Goal: Information Seeking & Learning: Learn about a topic

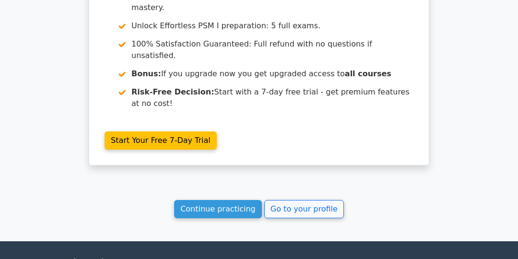
scroll to position [947, 0]
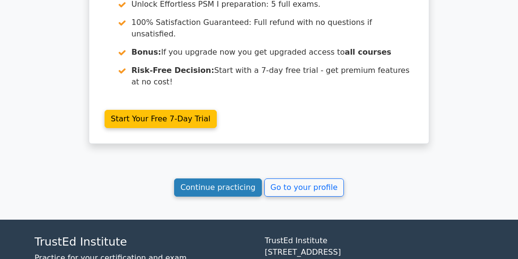
click at [228, 178] on link "Continue practicing" at bounding box center [218, 187] width 88 height 18
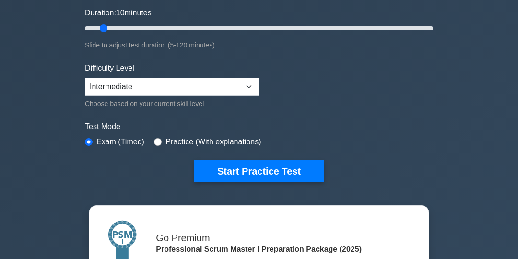
scroll to position [188, 0]
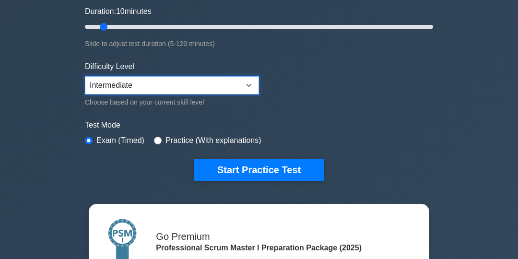
click at [248, 85] on select "Beginner Intermediate Expert" at bounding box center [172, 85] width 174 height 18
select select "beginner"
click at [85, 76] on select "Beginner Intermediate Expert" at bounding box center [172, 85] width 174 height 18
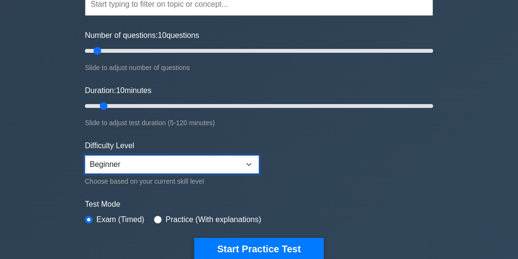
scroll to position [111, 0]
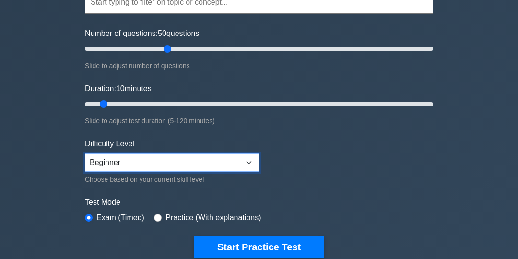
type input "50"
type input "120"
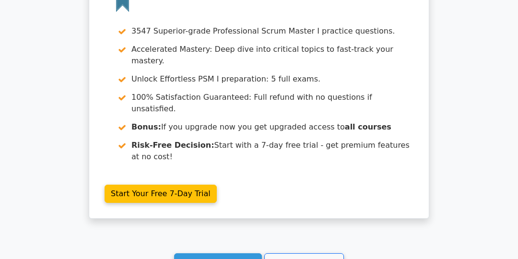
scroll to position [872, 0]
click at [242, 253] on link "Continue practicing" at bounding box center [218, 262] width 88 height 18
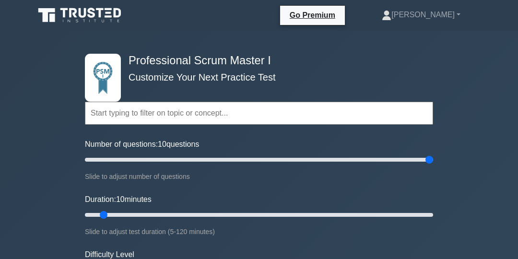
type input "200"
type input "120"
type input "50"
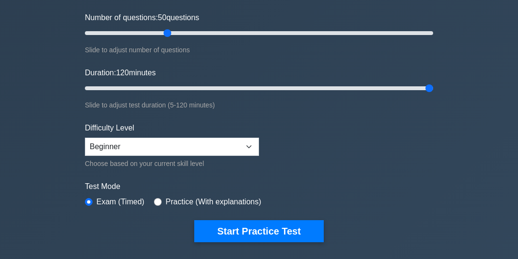
scroll to position [164, 0]
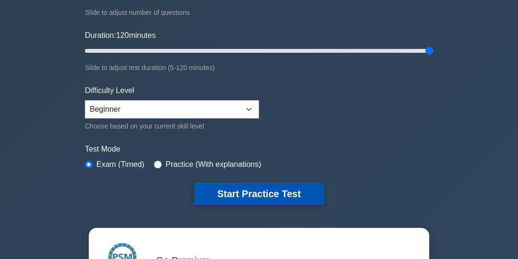
click at [277, 194] on button "Start Practice Test" at bounding box center [258, 194] width 129 height 22
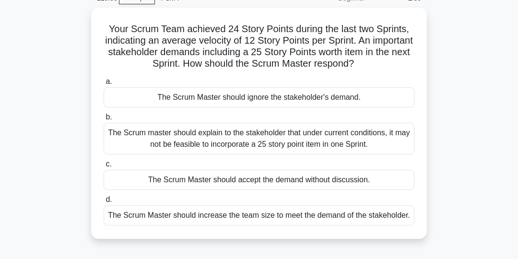
scroll to position [47, 0]
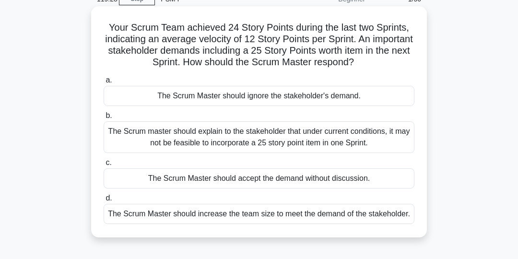
click at [342, 141] on div "The Scrum master should explain to the stakeholder that under current condition…" at bounding box center [259, 137] width 311 height 32
click at [104, 119] on input "b. The Scrum master should explain to the stakeholder that under current condit…" at bounding box center [104, 116] width 0 height 6
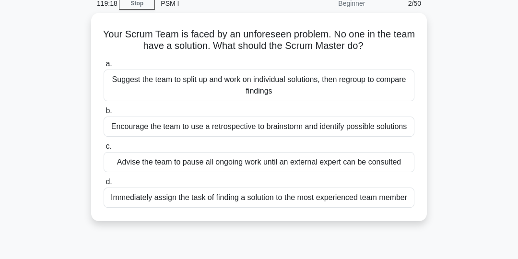
scroll to position [45, 0]
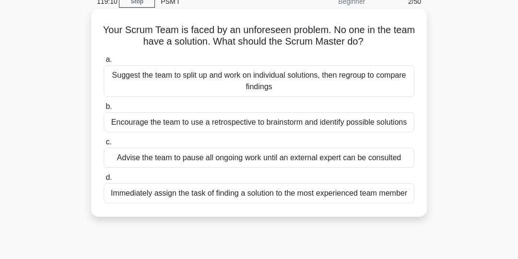
click at [377, 125] on div "Encourage the team to use a retrospective to brainstorm and identify possible s…" at bounding box center [259, 122] width 311 height 20
click at [104, 110] on input "b. Encourage the team to use a retrospective to brainstorm and identify possibl…" at bounding box center [104, 107] width 0 height 6
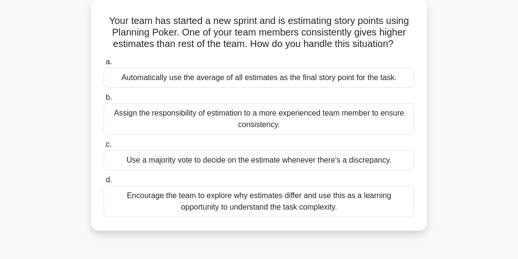
scroll to position [60, 0]
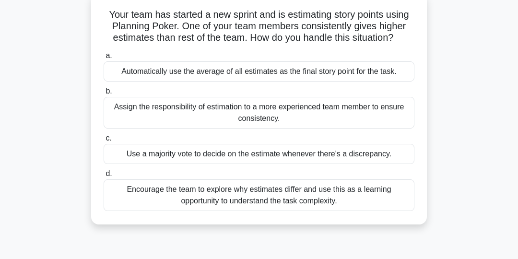
click at [365, 199] on div "Encourage the team to explore why estimates differ and use this as a learning o…" at bounding box center [259, 195] width 311 height 32
click at [104, 177] on input "d. Encourage the team to explore why estimates differ and use this as a learnin…" at bounding box center [104, 174] width 0 height 6
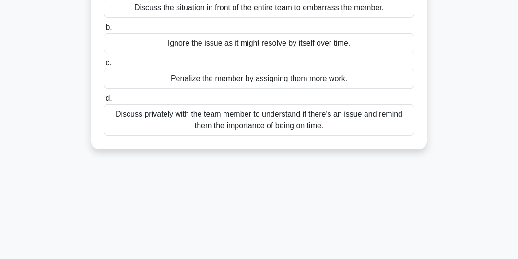
scroll to position [129, 0]
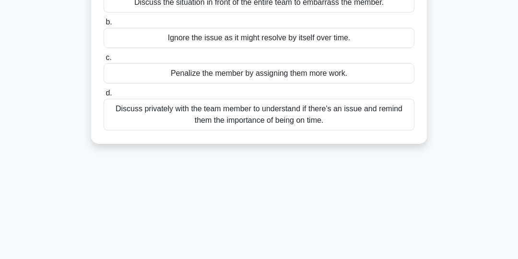
click at [372, 115] on div "Discuss privately with the team member to understand if there's an issue and re…" at bounding box center [259, 115] width 311 height 32
click at [104, 96] on input "d. Discuss privately with the team member to understand if there's an issue and…" at bounding box center [104, 93] width 0 height 6
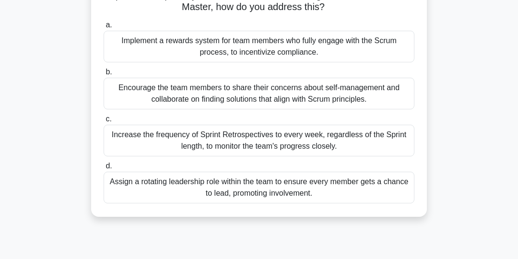
scroll to position [83, 0]
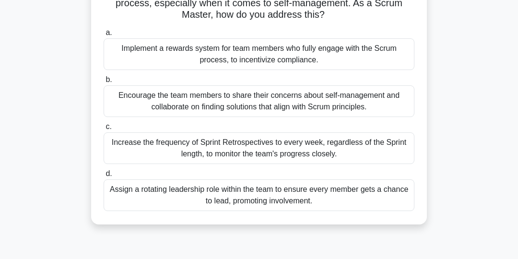
click at [388, 102] on div "Encourage the team members to share their concerns about self-management and co…" at bounding box center [259, 101] width 311 height 32
click at [104, 83] on input "b. Encourage the team members to share their concerns about self-management and…" at bounding box center [104, 80] width 0 height 6
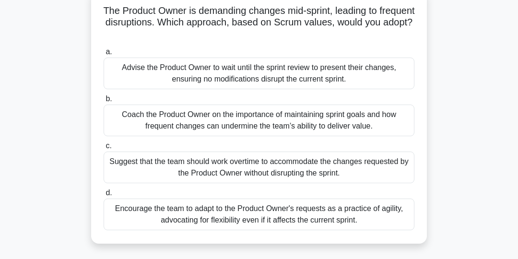
scroll to position [68, 0]
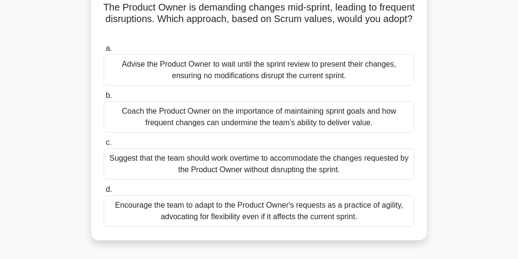
click at [381, 119] on div "Coach the Product Owner on the importance of maintaining sprint goals and how f…" at bounding box center [259, 117] width 311 height 32
click at [104, 99] on input "b. Coach the Product Owner on the importance of maintaining sprint goals and ho…" at bounding box center [104, 96] width 0 height 6
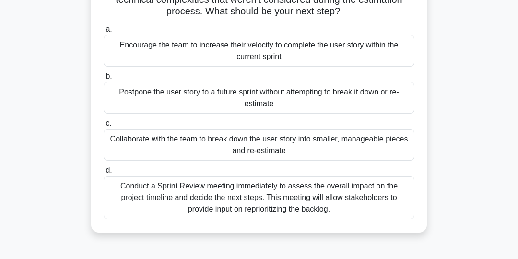
scroll to position [112, 0]
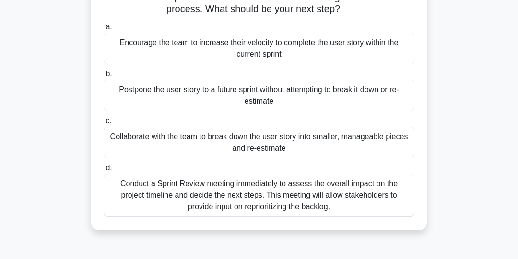
click at [382, 141] on div "Collaborate with the team to break down the user story into smaller, manageable…" at bounding box center [259, 143] width 311 height 32
click at [104, 124] on input "c. Collaborate with the team to break down the user story into smaller, managea…" at bounding box center [104, 121] width 0 height 6
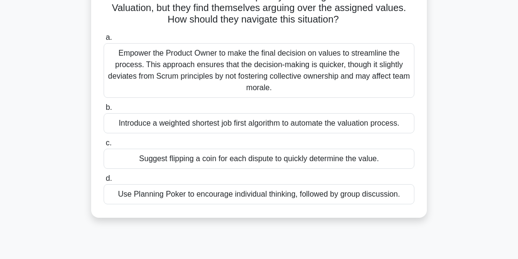
scroll to position [82, 0]
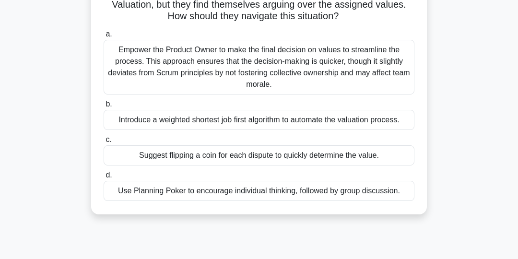
click at [380, 189] on div "Use Planning Poker to encourage individual thinking, followed by group discussi…" at bounding box center [259, 191] width 311 height 20
click at [104, 178] on input "d. Use Planning Poker to encourage individual thinking, followed by group discu…" at bounding box center [104, 175] width 0 height 6
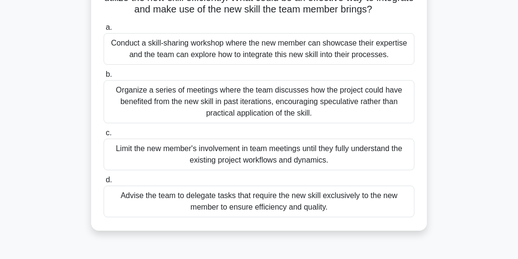
scroll to position [103, 0]
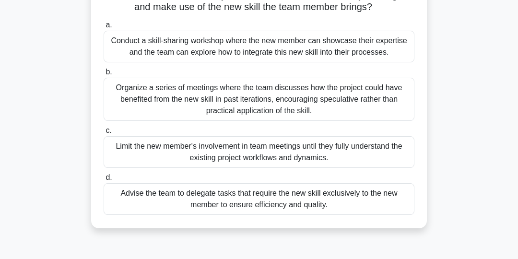
click at [359, 48] on div "Conduct a skill-sharing workshop where the new member can showcase their expert…" at bounding box center [259, 47] width 311 height 32
click at [104, 28] on input "a. Conduct a skill-sharing workshop where the new member can showcase their exp…" at bounding box center [104, 25] width 0 height 6
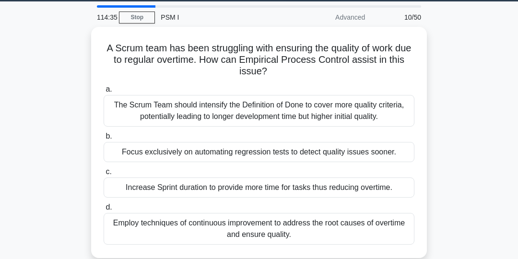
scroll to position [28, 0]
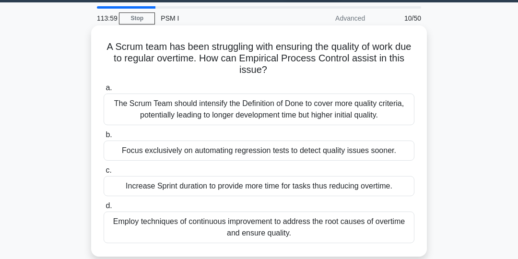
click at [329, 227] on div "Employ techniques of continuous improvement to address the root causes of overt…" at bounding box center [259, 227] width 311 height 32
click at [104, 209] on input "d. Employ techniques of continuous improvement to address the root causes of ov…" at bounding box center [104, 206] width 0 height 6
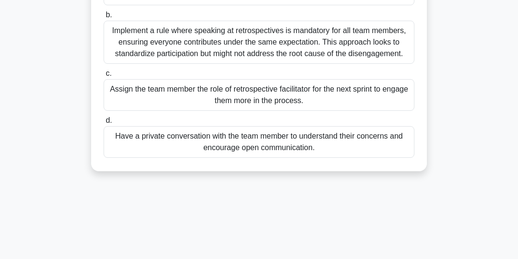
scroll to position [152, 0]
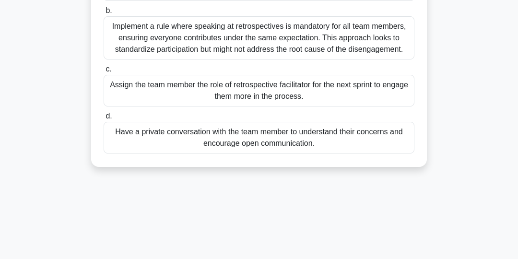
click at [375, 139] on div "Have a private conversation with the team member to understand their concerns a…" at bounding box center [259, 138] width 311 height 32
click at [104, 119] on input "d. Have a private conversation with the team member to understand their concern…" at bounding box center [104, 116] width 0 height 6
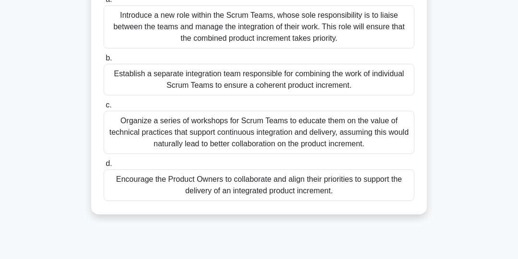
scroll to position [119, 0]
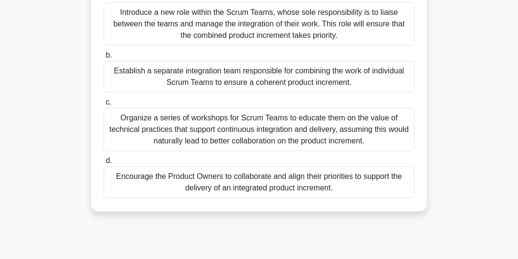
click at [391, 186] on div "Encourage the Product Owners to collaborate and align their priorities to suppo…" at bounding box center [259, 182] width 311 height 32
click at [104, 164] on input "d. Encourage the Product Owners to collaborate and align their priorities to su…" at bounding box center [104, 161] width 0 height 6
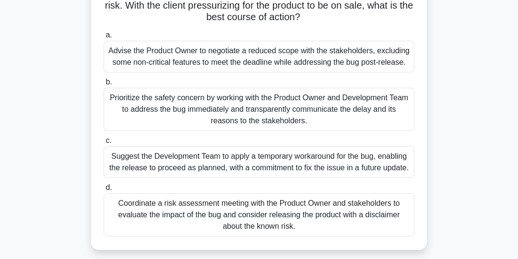
scroll to position [95, 0]
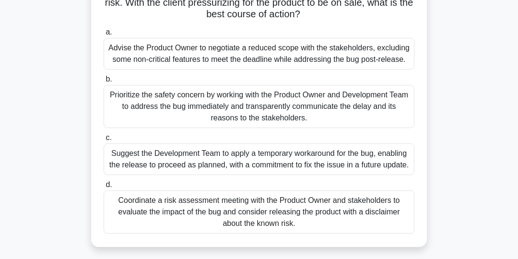
click at [384, 105] on div "Prioritize the safety concern by working with the Product Owner and Development…" at bounding box center [259, 106] width 311 height 43
click at [104, 82] on input "b. Prioritize the safety concern by working with the Product Owner and Developm…" at bounding box center [104, 79] width 0 height 6
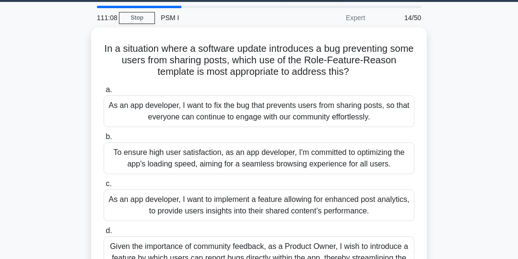
scroll to position [26, 0]
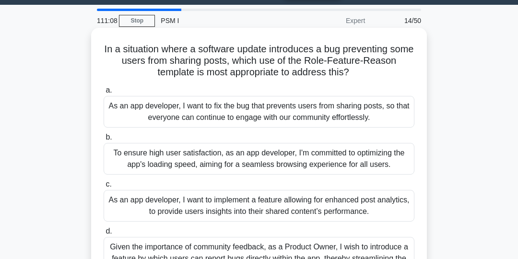
click at [377, 114] on div "As an app developer, I want to fix the bug that prevents users from sharing pos…" at bounding box center [259, 112] width 311 height 32
click at [104, 93] on input "a. As an app developer, I want to fix the bug that prevents users from sharing …" at bounding box center [104, 90] width 0 height 6
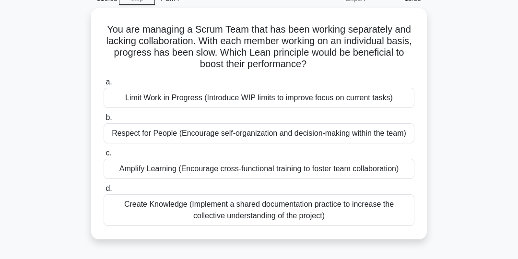
scroll to position [47, 0]
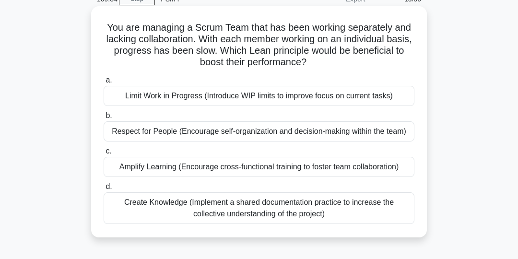
click at [381, 135] on div "Respect for People (Encourage self-organization and decision-making within the …" at bounding box center [259, 131] width 311 height 20
click at [104, 119] on input "b. Respect for People (Encourage self-organization and decision-making within t…" at bounding box center [104, 116] width 0 height 6
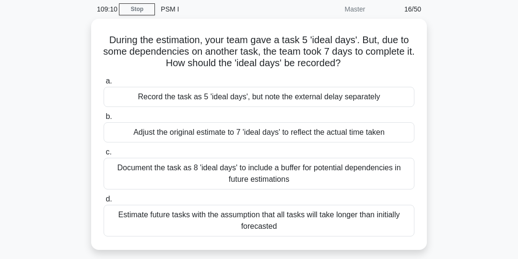
scroll to position [39, 0]
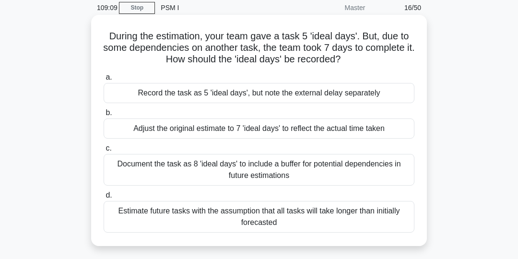
click at [380, 94] on div "Record the task as 5 'ideal days', but note the external delay separately" at bounding box center [259, 93] width 311 height 20
click at [104, 81] on input "a. Record the task as 5 'ideal days', but note the external delay separately" at bounding box center [104, 77] width 0 height 6
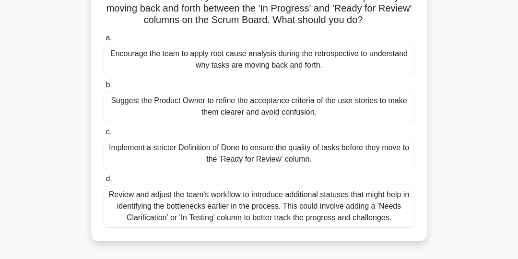
scroll to position [82, 0]
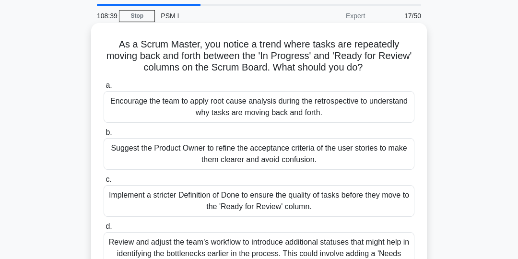
click at [380, 199] on div "Implement a stricter Definition of Done to ensure the quality of tasks before t…" at bounding box center [259, 201] width 311 height 32
click at [104, 183] on input "c. Implement a stricter Definition of Done to ensure the quality of tasks befor…" at bounding box center [104, 179] width 0 height 6
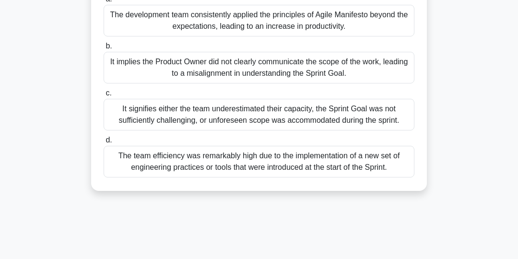
scroll to position [108, 0]
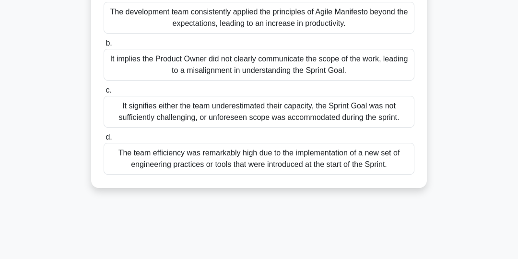
click at [371, 120] on div "It signifies either the team underestimated their capacity, the Sprint Goal was…" at bounding box center [259, 112] width 311 height 32
click at [104, 93] on input "c. It signifies either the team underestimated their capacity, the Sprint Goal …" at bounding box center [104, 90] width 0 height 6
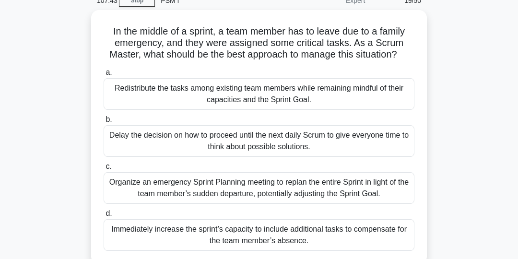
scroll to position [45, 0]
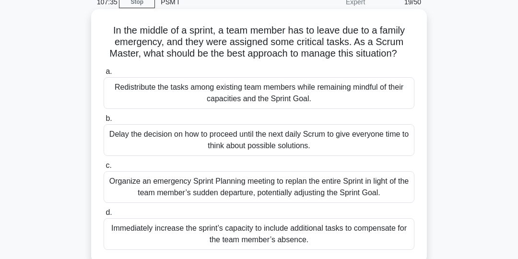
click at [371, 190] on div "Organize an emergency Sprint Planning meeting to replan the entire Sprint in li…" at bounding box center [259, 187] width 311 height 32
click at [104, 169] on input "c. Organize an emergency Sprint Planning meeting to replan the entire Sprint in…" at bounding box center [104, 165] width 0 height 6
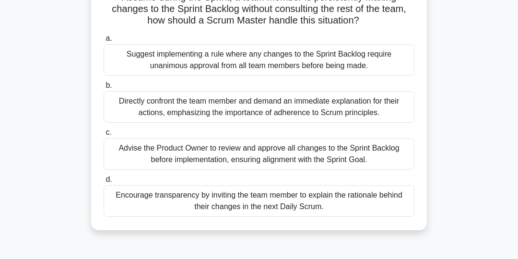
scroll to position [81, 0]
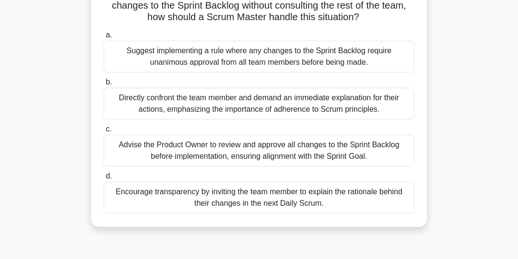
click at [357, 198] on div "Encourage transparency by inviting the team member to explain the rationale beh…" at bounding box center [259, 198] width 311 height 32
click at [104, 179] on input "d. Encourage transparency by inviting the team member to explain the rationale …" at bounding box center [104, 176] width 0 height 6
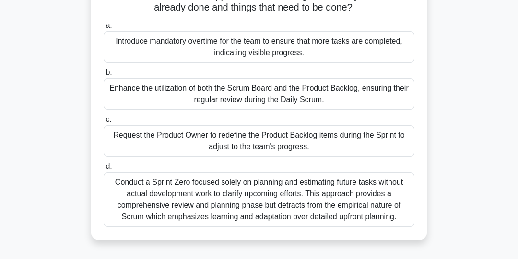
scroll to position [104, 0]
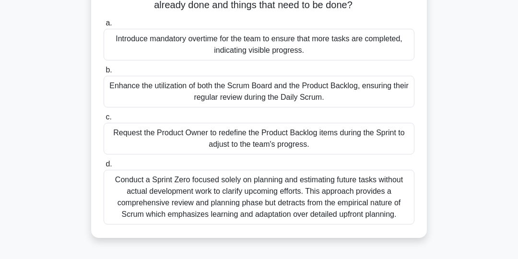
click at [393, 139] on div "Request the Product Owner to redefine the Product Backlog items during the Spri…" at bounding box center [259, 139] width 311 height 32
click at [104, 120] on input "c. Request the Product Owner to redefine the Product Backlog items during the S…" at bounding box center [104, 117] width 0 height 6
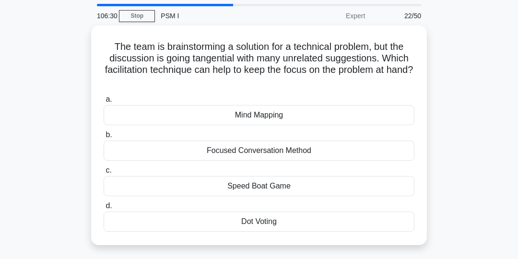
scroll to position [31, 0]
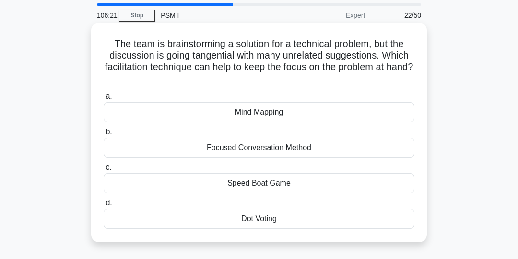
click at [317, 147] on div "Focused Conversation Method" at bounding box center [259, 148] width 311 height 20
click at [104, 135] on input "b. Focused Conversation Method" at bounding box center [104, 132] width 0 height 6
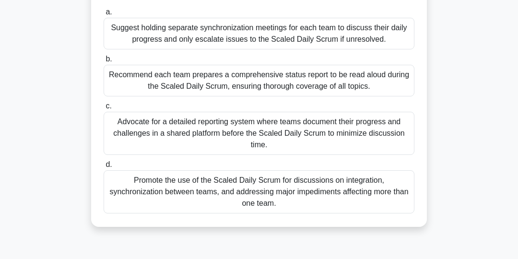
scroll to position [108, 0]
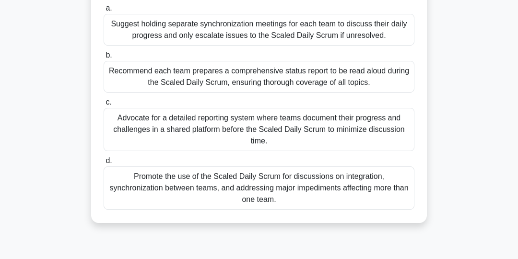
click at [356, 186] on div "Promote the use of the Scaled Daily Scrum for discussions on integration, synch…" at bounding box center [259, 187] width 311 height 43
click at [104, 164] on input "d. Promote the use of the Scaled Daily Scrum for discussions on integration, sy…" at bounding box center [104, 161] width 0 height 6
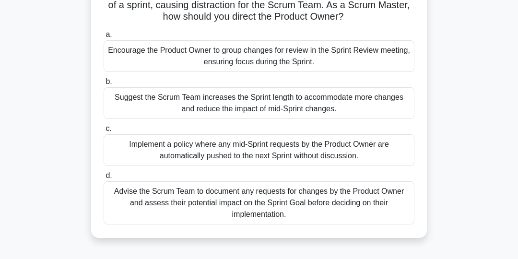
scroll to position [84, 0]
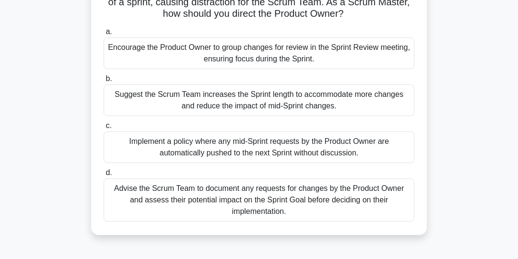
click at [360, 57] on div "Encourage the Product Owner to group changes for review in the Sprint Review me…" at bounding box center [259, 53] width 311 height 32
click at [104, 35] on input "a. Encourage the Product Owner to group changes for review in the Sprint Review…" at bounding box center [104, 32] width 0 height 6
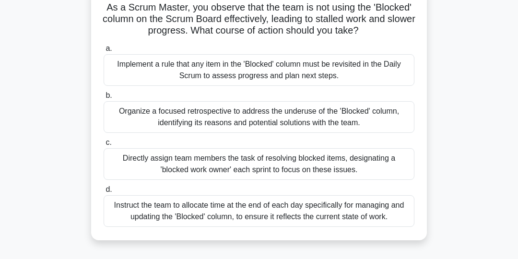
scroll to position [70, 0]
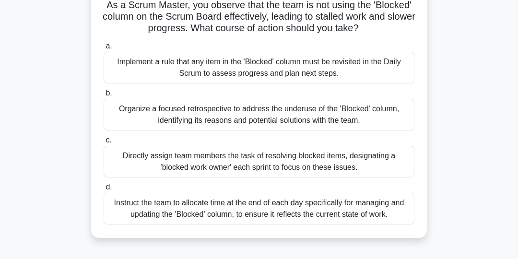
click at [376, 120] on div "Organize a focused retrospective to address the underuse of the 'Blocked' colum…" at bounding box center [259, 115] width 311 height 32
click at [104, 96] on input "b. Organize a focused retrospective to address the underuse of the 'Blocked' co…" at bounding box center [104, 93] width 0 height 6
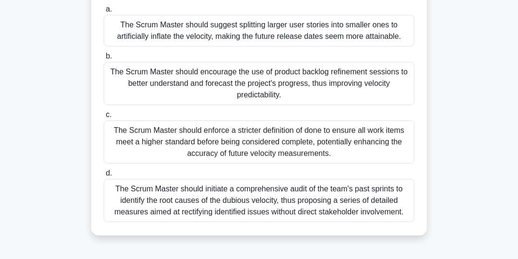
scroll to position [121, 0]
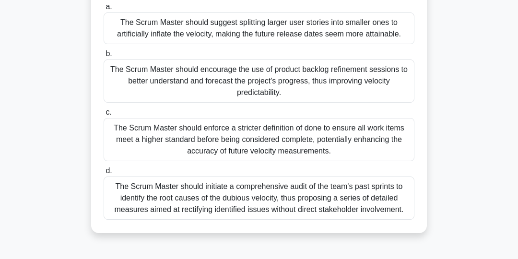
click at [364, 75] on div "The Scrum Master should encourage the use of product backlog refinement session…" at bounding box center [259, 80] width 311 height 43
click at [104, 57] on input "b. The Scrum Master should encourage the use of product backlog refinement sess…" at bounding box center [104, 54] width 0 height 6
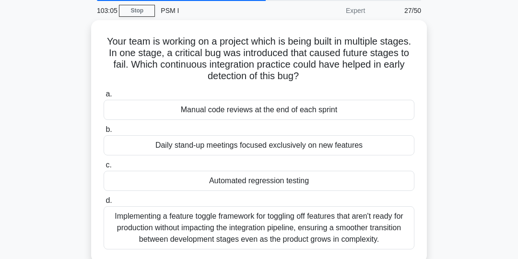
scroll to position [36, 0]
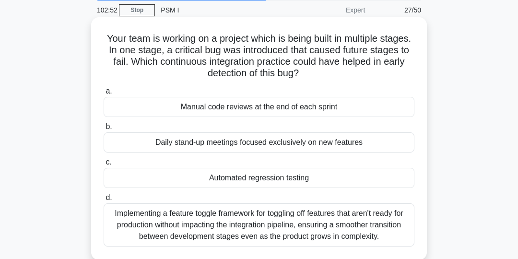
click at [364, 224] on div "Implementing a feature toggle framework for toggling off features that aren't r…" at bounding box center [259, 224] width 311 height 43
click at [104, 201] on input "d. Implementing a feature toggle framework for toggling off features that aren'…" at bounding box center [104, 198] width 0 height 6
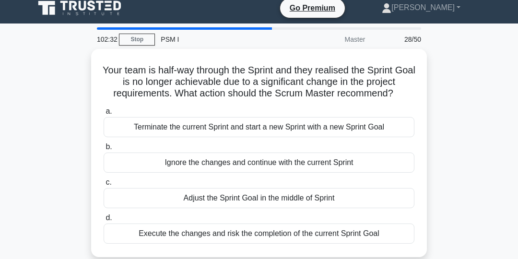
scroll to position [7, 0]
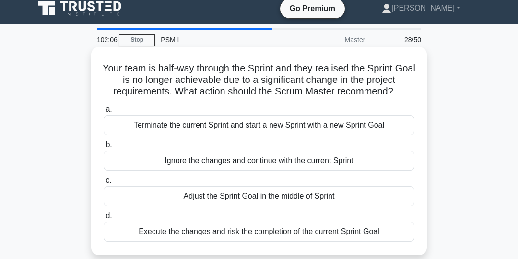
click at [243, 128] on div "Terminate the current Sprint and start a new Sprint with a new Sprint Goal" at bounding box center [259, 125] width 311 height 20
click at [104, 113] on input "a. Terminate the current Sprint and start a new Sprint with a new Sprint Goal" at bounding box center [104, 109] width 0 height 6
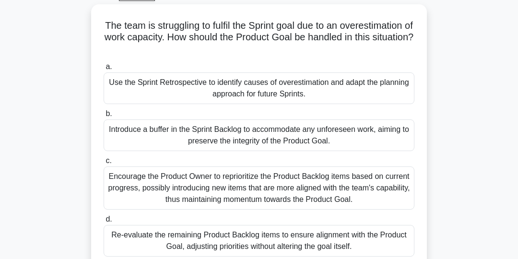
scroll to position [51, 0]
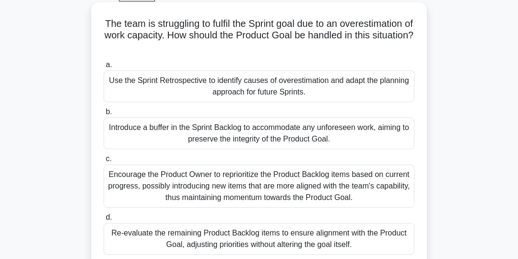
click at [367, 89] on div "Use the Sprint Retrospective to identify causes of overestimation and adapt the…" at bounding box center [259, 86] width 311 height 32
click at [104, 68] on input "a. Use the Sprint Retrospective to identify causes of overestimation and adapt …" at bounding box center [104, 65] width 0 height 6
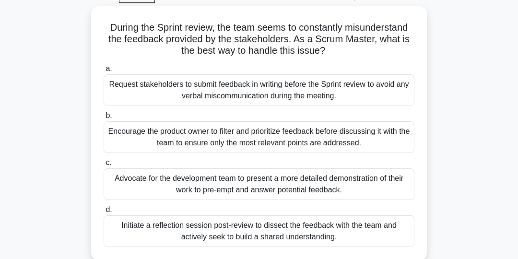
scroll to position [52, 0]
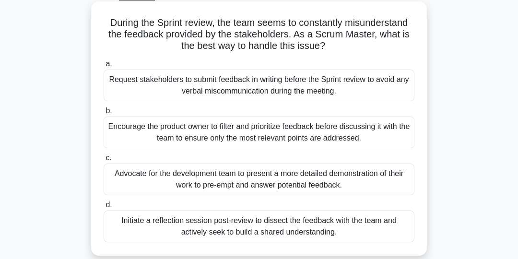
click at [379, 134] on div "Encourage the product owner to filter and prioritize feedback before discussing…" at bounding box center [259, 132] width 311 height 32
click at [104, 114] on input "b. Encourage the product owner to filter and prioritize feedback before discuss…" at bounding box center [104, 111] width 0 height 6
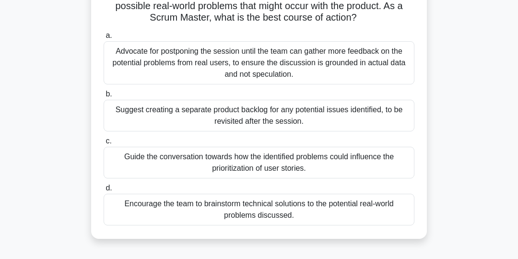
scroll to position [83, 0]
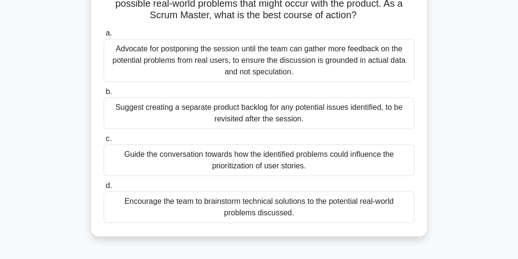
click at [380, 202] on div "Encourage the team to brainstorm technical solutions to the potential real-worl…" at bounding box center [259, 207] width 311 height 32
click at [104, 189] on input "d. Encourage the team to brainstorm technical solutions to the potential real-w…" at bounding box center [104, 186] width 0 height 6
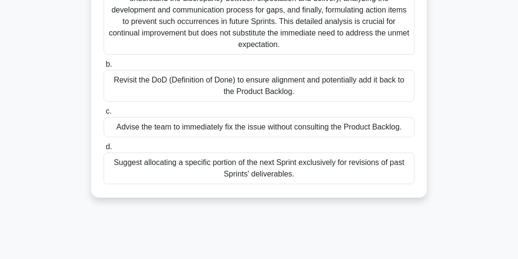
scroll to position [182, 0]
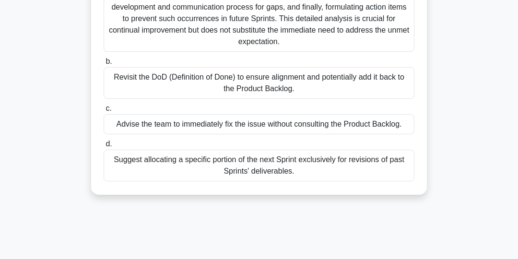
click at [385, 166] on div "Suggest allocating a specific portion of the next Sprint exclusively for revisi…" at bounding box center [259, 166] width 311 height 32
click at [104, 147] on input "d. Suggest allocating a specific portion of the next Sprint exclusively for rev…" at bounding box center [104, 144] width 0 height 6
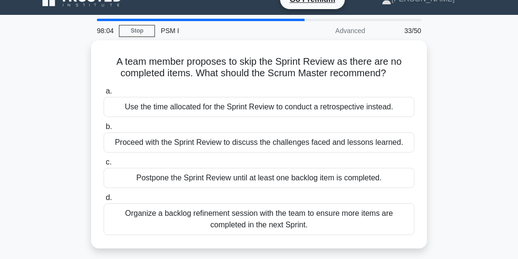
scroll to position [18, 0]
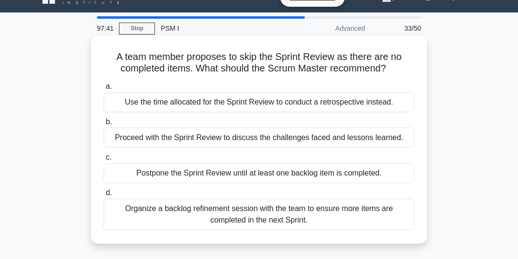
click at [372, 176] on div "Postpone the Sprint Review until at least one backlog item is completed." at bounding box center [259, 173] width 311 height 20
click at [104, 161] on input "c. Postpone the Sprint Review until at least one backlog item is completed." at bounding box center [104, 157] width 0 height 6
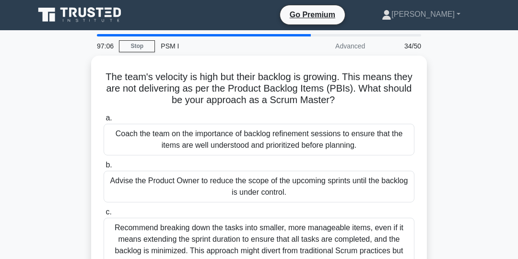
scroll to position [0, 0]
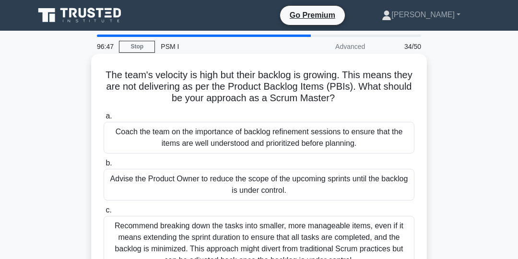
click at [368, 140] on div "Coach the team on the importance of backlog refinement sessions to ensure that …" at bounding box center [259, 138] width 311 height 32
click at [104, 119] on input "a. Coach the team on the importance of backlog refinement sessions to ensure th…" at bounding box center [104, 116] width 0 height 6
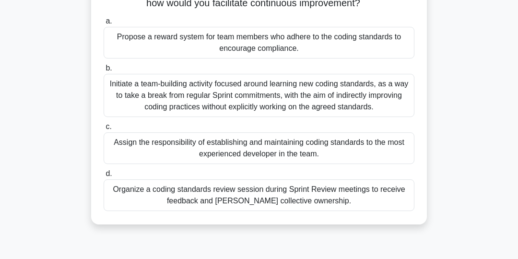
scroll to position [109, 0]
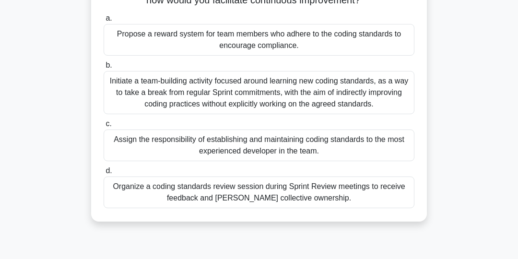
click at [374, 195] on div "Organize a coding standards review session during Sprint Review meetings to rec…" at bounding box center [259, 192] width 311 height 32
click at [104, 174] on input "d. Organize a coding standards review session during Sprint Review meetings to …" at bounding box center [104, 171] width 0 height 6
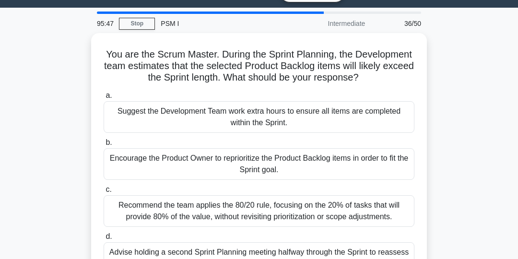
scroll to position [26, 0]
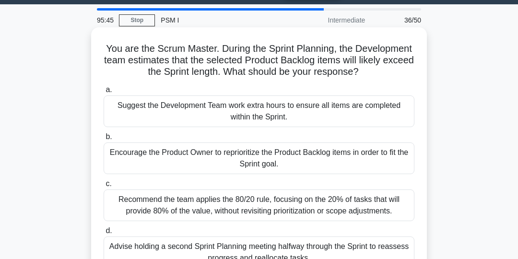
click at [373, 160] on div "Encourage the Product Owner to reprioritize the Product Backlog items in order …" at bounding box center [259, 158] width 311 height 32
click at [104, 140] on input "b. Encourage the Product Owner to reprioritize the Product Backlog items in ord…" at bounding box center [104, 137] width 0 height 6
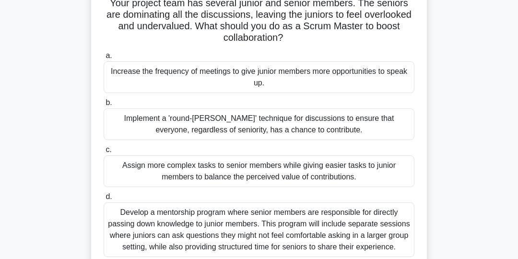
scroll to position [75, 0]
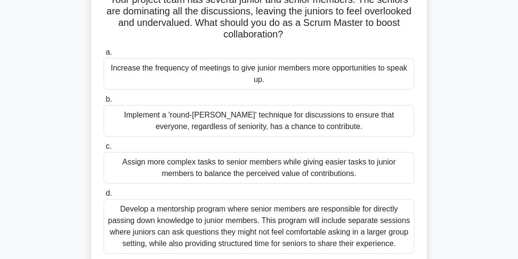
click at [384, 130] on div "Implement a 'round-robin' technique for discussions to ensure that everyone, re…" at bounding box center [259, 121] width 311 height 32
click at [104, 103] on input "b. Implement a 'round-robin' technique for discussions to ensure that everyone,…" at bounding box center [104, 99] width 0 height 6
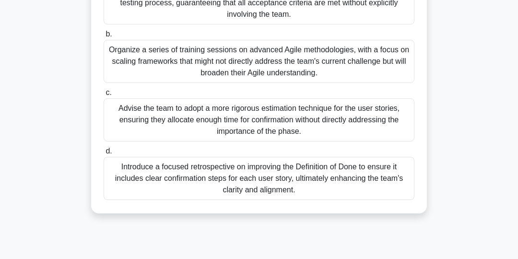
scroll to position [155, 0]
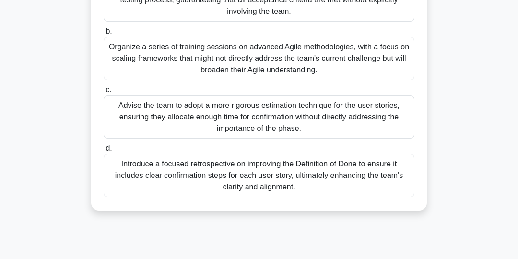
click at [378, 174] on div "Introduce a focused retrospective on improving the Definition of Done to ensure…" at bounding box center [259, 175] width 311 height 43
click at [104, 151] on input "d. Introduce a focused retrospective on improving the Definition of Done to ens…" at bounding box center [104, 148] width 0 height 6
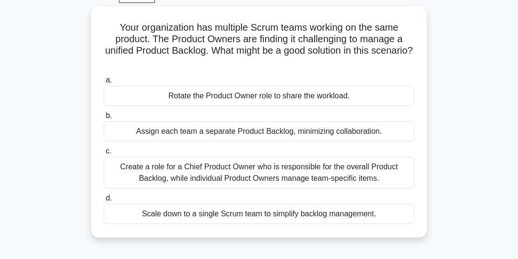
scroll to position [50, 0]
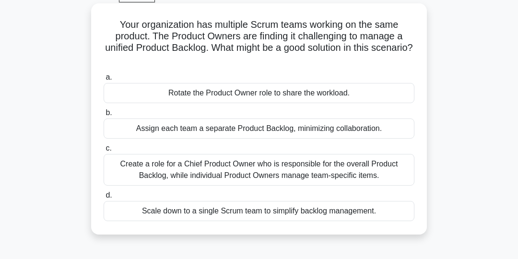
click at [374, 173] on div "Create a role for a Chief Product Owner who is responsible for the overall Prod…" at bounding box center [259, 170] width 311 height 32
click at [104, 151] on input "c. Create a role for a Chief Product Owner who is responsible for the overall P…" at bounding box center [104, 148] width 0 height 6
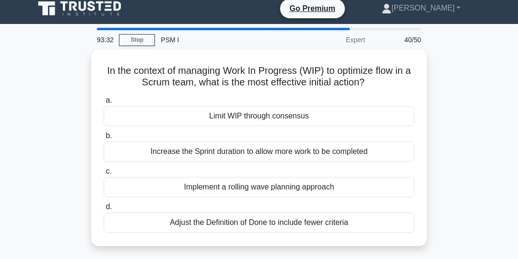
scroll to position [0, 0]
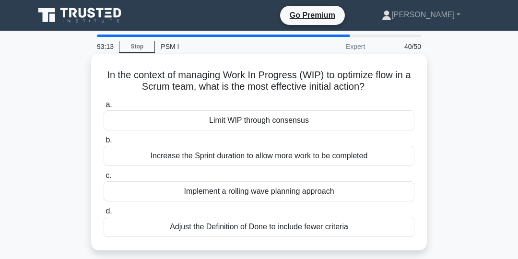
click at [357, 119] on div "Limit WIP through consensus" at bounding box center [259, 120] width 311 height 20
click at [104, 108] on input "a. Limit WIP through consensus" at bounding box center [104, 105] width 0 height 6
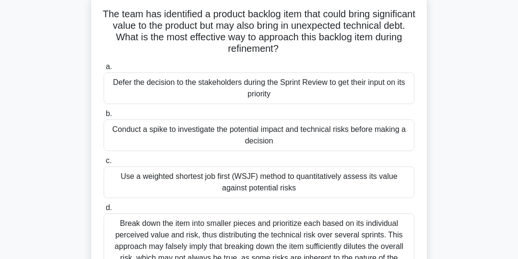
scroll to position [62, 0]
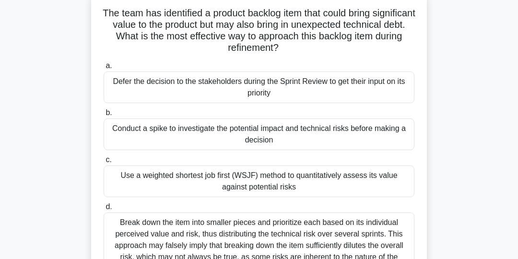
click at [376, 137] on div "Conduct a spike to investigate the potential impact and technical risks before …" at bounding box center [259, 134] width 311 height 32
click at [104, 116] on input "b. Conduct a spike to investigate the potential impact and technical risks befo…" at bounding box center [104, 113] width 0 height 6
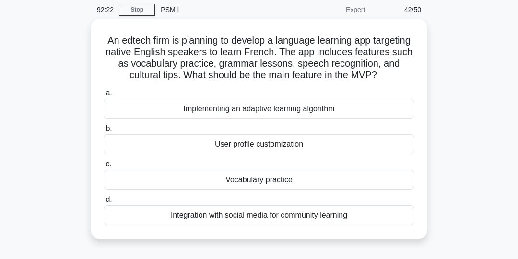
scroll to position [39, 0]
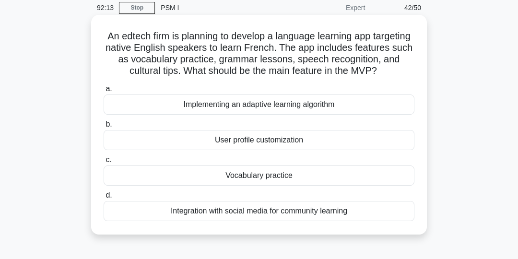
click at [316, 175] on div "Vocabulary practice" at bounding box center [259, 175] width 311 height 20
click at [104, 163] on input "c. Vocabulary practice" at bounding box center [104, 160] width 0 height 6
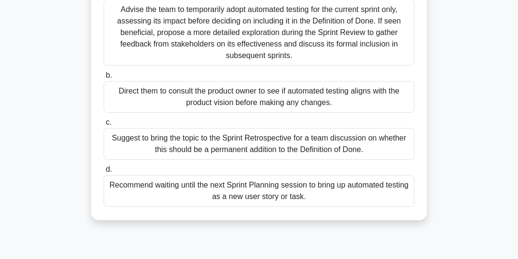
scroll to position [137, 0]
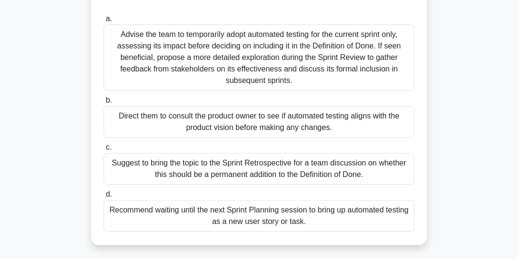
click at [377, 167] on div "Suggest to bring the topic to the Sprint Retrospective for a team discussion on…" at bounding box center [259, 169] width 311 height 32
click at [104, 151] on input "c. Suggest to bring the topic to the Sprint Retrospective for a team discussion…" at bounding box center [104, 147] width 0 height 6
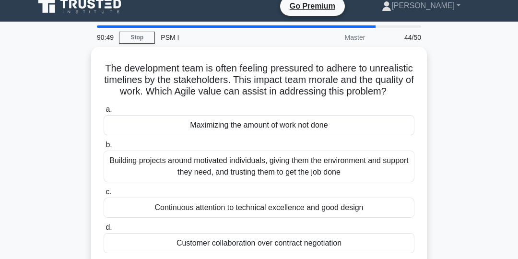
scroll to position [10, 0]
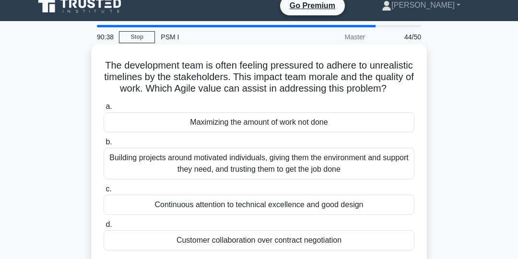
click at [348, 238] on div "Customer collaboration over contract negotiation" at bounding box center [259, 240] width 311 height 20
click at [104, 228] on input "d. Customer collaboration over contract negotiation" at bounding box center [104, 224] width 0 height 6
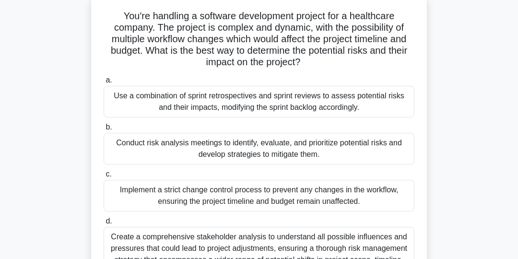
scroll to position [57, 0]
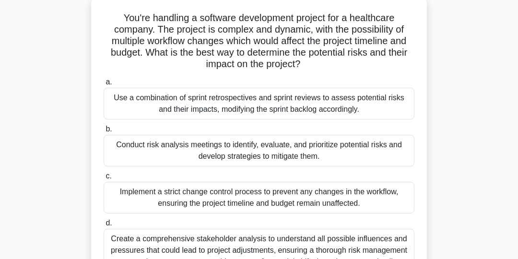
click at [395, 106] on div "Use a combination of sprint retrospectives and sprint reviews to assess potenti…" at bounding box center [259, 104] width 311 height 32
click at [104, 85] on input "a. Use a combination of sprint retrospectives and sprint reviews to assess pote…" at bounding box center [104, 82] width 0 height 6
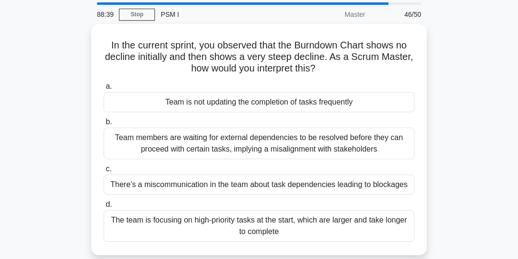
scroll to position [33, 0]
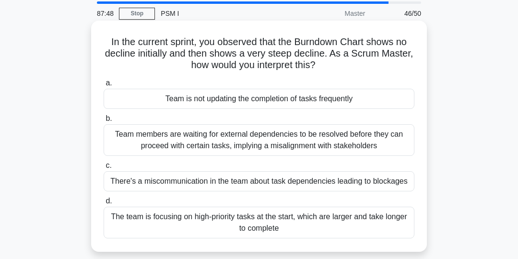
click at [359, 144] on div "Team members are waiting for external dependencies to be resolved before they c…" at bounding box center [259, 140] width 311 height 32
click at [104, 122] on input "b. Team members are waiting for external dependencies to be resolved before the…" at bounding box center [104, 119] width 0 height 6
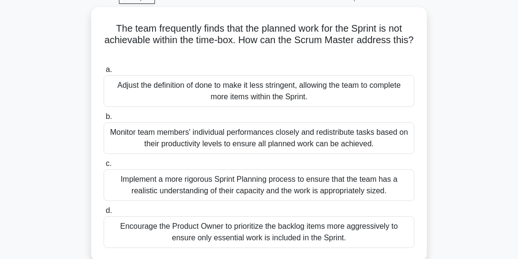
scroll to position [48, 0]
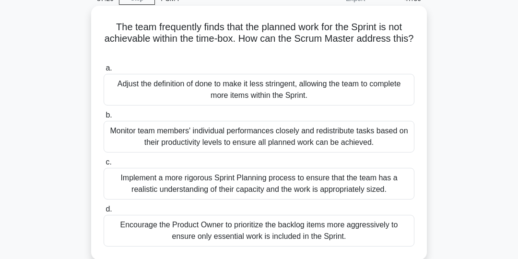
click at [376, 182] on div "Implement a more rigorous Sprint Planning process to ensure that the team has a…" at bounding box center [259, 184] width 311 height 32
click at [104, 165] on input "c. Implement a more rigorous Sprint Planning process to ensure that the team ha…" at bounding box center [104, 162] width 0 height 6
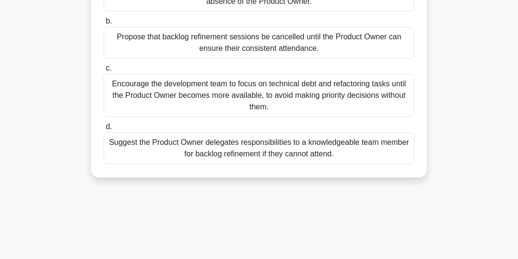
scroll to position [157, 0]
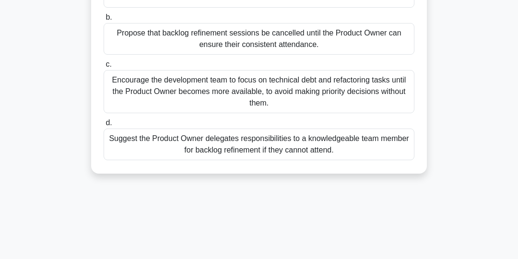
click at [361, 147] on div "Suggest the Product Owner delegates responsibilities to a knowledgeable team me…" at bounding box center [259, 144] width 311 height 32
click at [104, 126] on input "d. Suggest the Product Owner delegates responsibilities to a knowledgeable team…" at bounding box center [104, 123] width 0 height 6
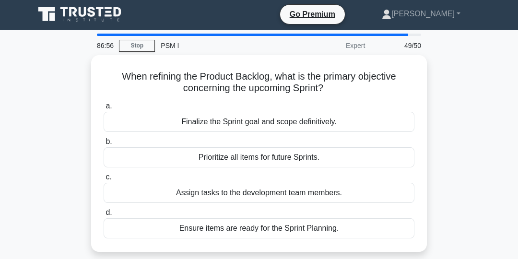
scroll to position [0, 0]
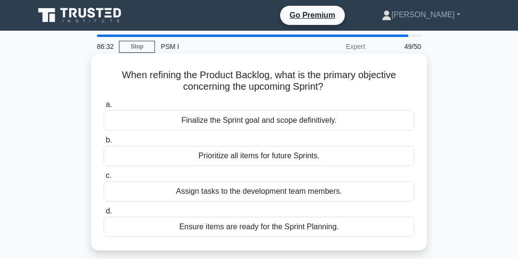
click at [334, 231] on div "Ensure items are ready for the Sprint Planning." at bounding box center [259, 227] width 311 height 20
click at [104, 214] on input "d. Ensure items are ready for the Sprint Planning." at bounding box center [104, 211] width 0 height 6
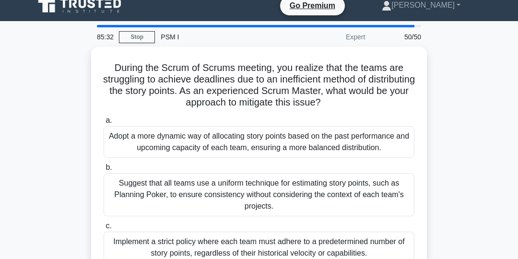
scroll to position [6, 0]
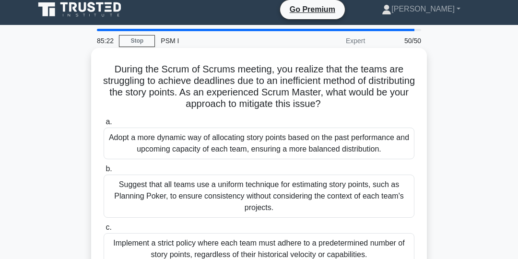
click at [397, 144] on div "Adopt a more dynamic way of allocating story points based on the past performan…" at bounding box center [259, 144] width 311 height 32
click at [104, 125] on input "a. Adopt a more dynamic way of allocating story points based on the past perfor…" at bounding box center [104, 122] width 0 height 6
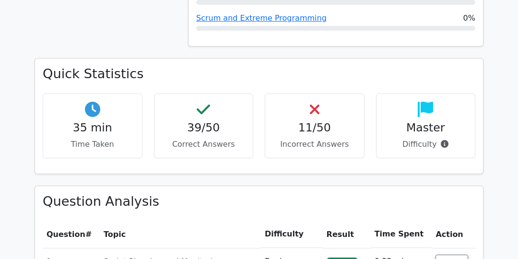
scroll to position [985, 0]
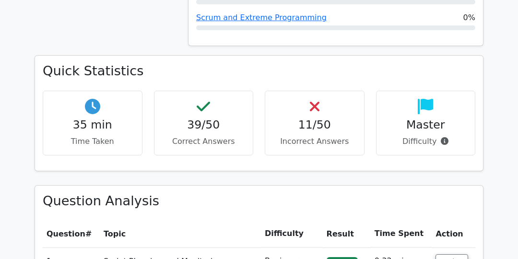
click at [321, 118] on h4 "11/50" at bounding box center [314, 124] width 83 height 13
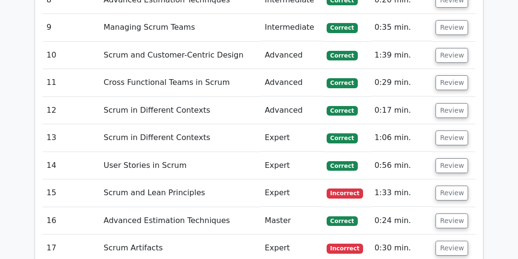
scroll to position [1914, 0]
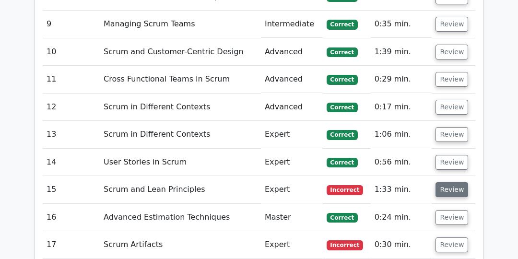
click at [451, 182] on button "Review" at bounding box center [451, 189] width 33 height 15
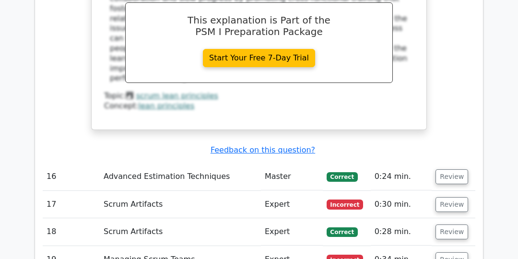
scroll to position [2406, 0]
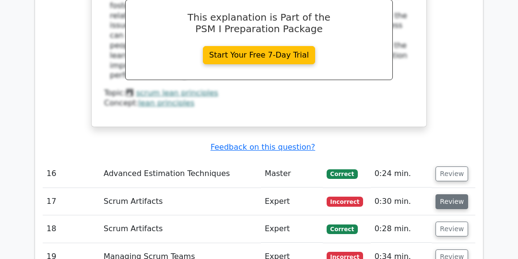
click at [451, 194] on button "Review" at bounding box center [451, 201] width 33 height 15
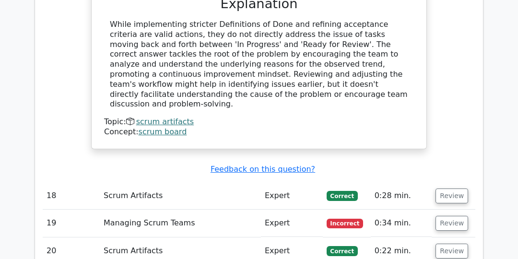
scroll to position [2898, 0]
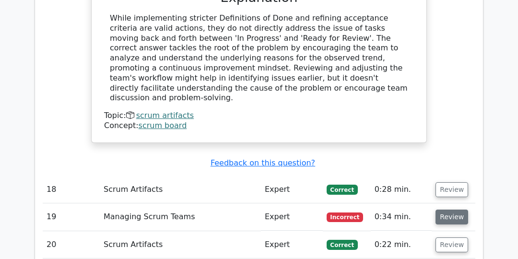
click at [451, 209] on button "Review" at bounding box center [451, 216] width 33 height 15
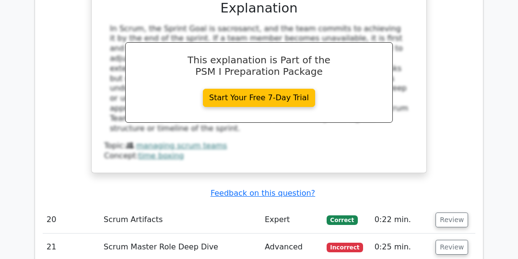
scroll to position [3376, 0]
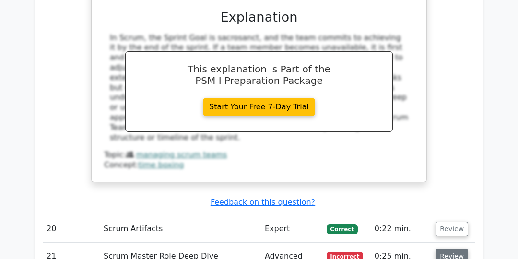
click at [449, 249] on button "Review" at bounding box center [451, 256] width 33 height 15
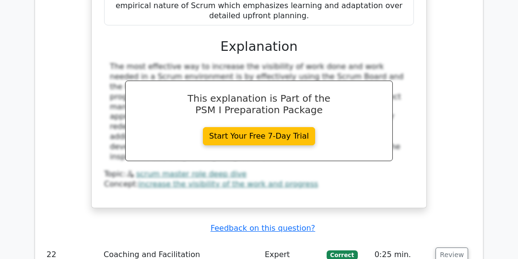
scroll to position [3897, 0]
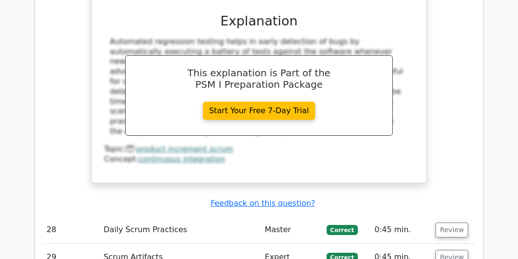
scroll to position [4526, 0]
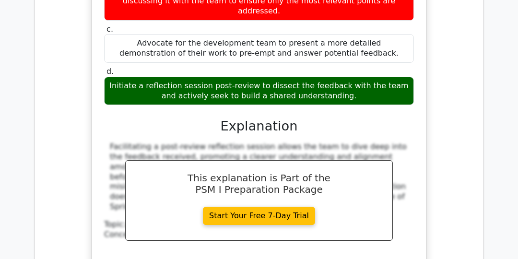
scroll to position [4953, 0]
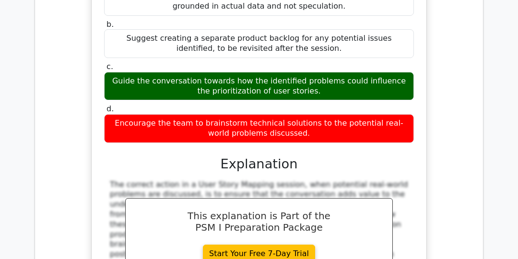
scroll to position [5388, 0]
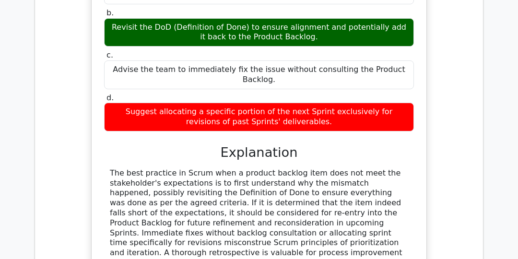
scroll to position [5940, 0]
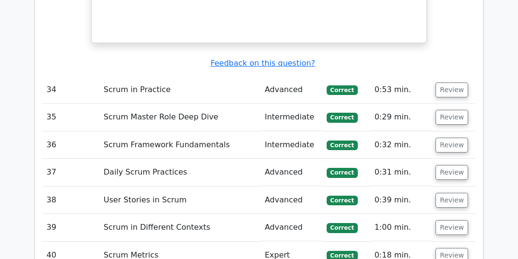
scroll to position [6650, 0]
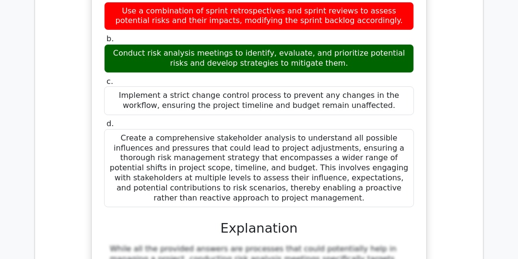
scroll to position [7149, 0]
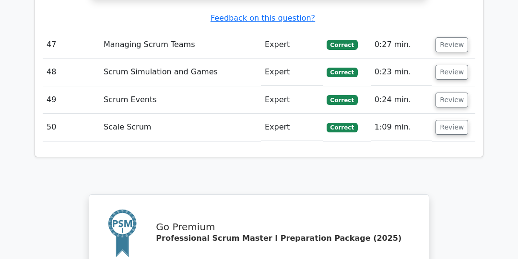
scroll to position [8026, 0]
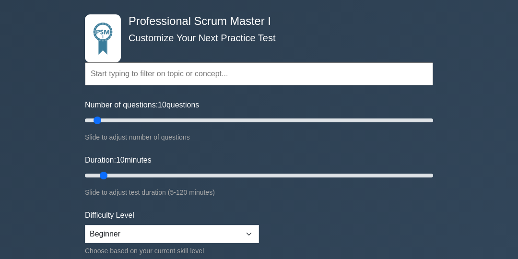
scroll to position [35, 0]
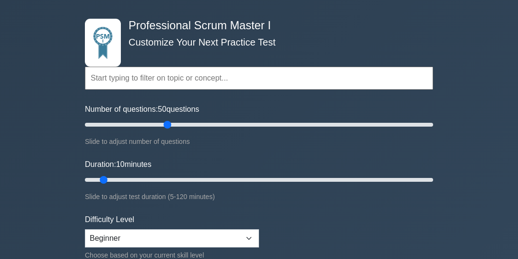
type input "50"
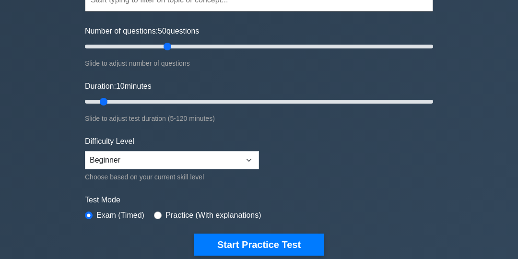
scroll to position [114, 0]
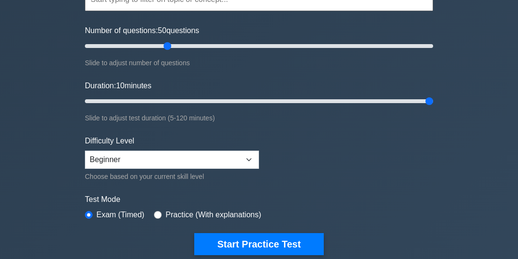
type input "120"
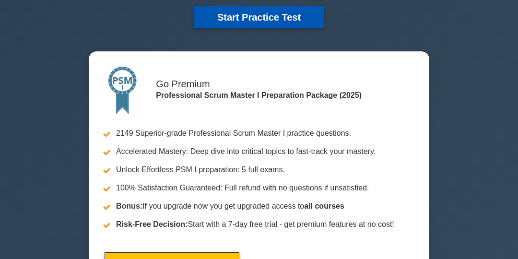
click at [271, 15] on button "Start Practice Test" at bounding box center [258, 17] width 129 height 22
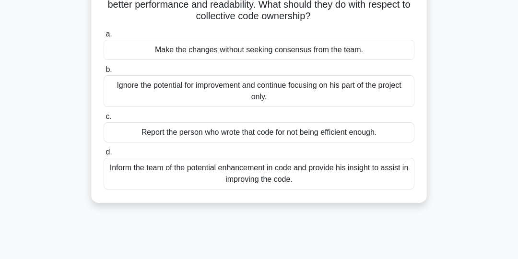
scroll to position [97, 0]
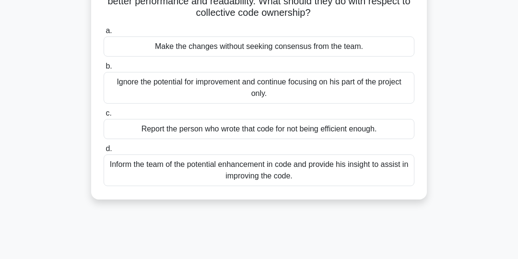
click at [344, 168] on div "Inform the team of the potential enhancement in code and provide his insight to…" at bounding box center [259, 170] width 311 height 32
click at [104, 152] on input "d. Inform the team of the potential enhancement in code and provide his insight…" at bounding box center [104, 149] width 0 height 6
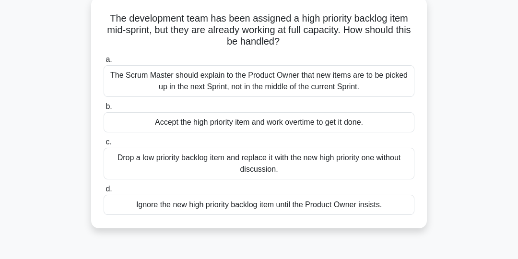
scroll to position [62, 0]
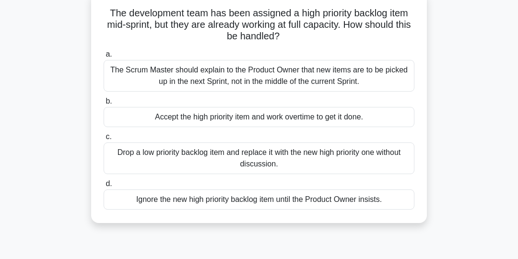
click at [375, 78] on div "The Scrum Master should explain to the Product Owner that new items are to be p…" at bounding box center [259, 76] width 311 height 32
click at [104, 58] on input "a. The Scrum Master should explain to the Product Owner that new items are to b…" at bounding box center [104, 54] width 0 height 6
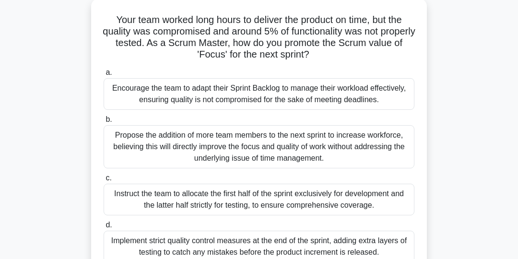
scroll to position [58, 0]
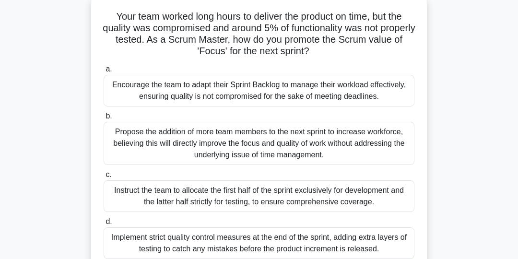
click at [370, 95] on div "Encourage the team to adapt their Sprint Backlog to manage their workload effec…" at bounding box center [259, 91] width 311 height 32
click at [104, 72] on input "a. Encourage the team to adapt their Sprint Backlog to manage their workload ef…" at bounding box center [104, 69] width 0 height 6
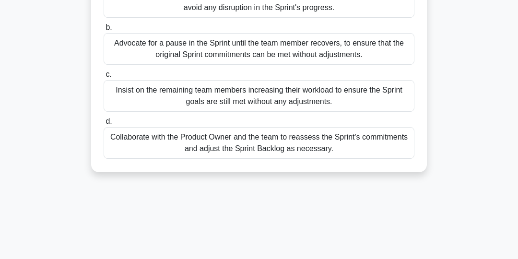
scroll to position [139, 0]
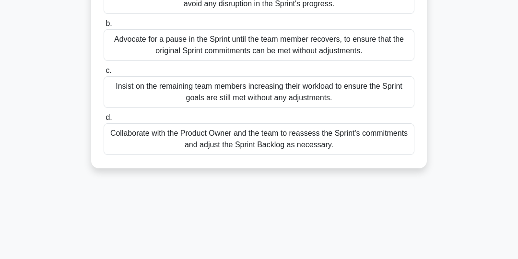
click at [367, 139] on div "Collaborate with the Product Owner and the team to reassess the Sprint's commit…" at bounding box center [259, 139] width 311 height 32
click at [104, 121] on input "d. Collaborate with the Product Owner and the team to reassess the Sprint's com…" at bounding box center [104, 118] width 0 height 6
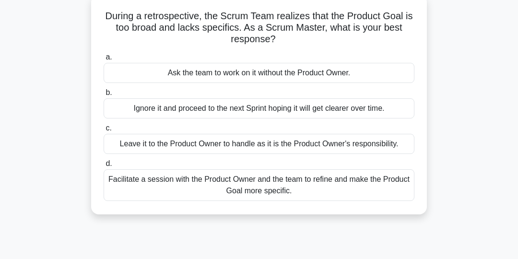
scroll to position [69, 0]
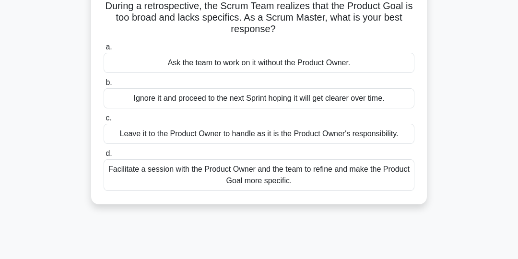
click at [375, 170] on div "Facilitate a session with the Product Owner and the team to refine and make the…" at bounding box center [259, 175] width 311 height 32
click at [104, 157] on input "d. Facilitate a session with the Product Owner and the team to refine and make …" at bounding box center [104, 154] width 0 height 6
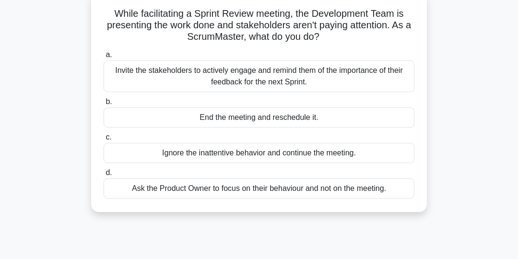
scroll to position [64, 0]
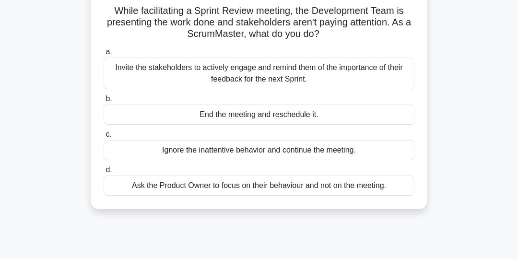
click at [381, 76] on div "Invite the stakeholders to actively engage and remind them of the importance of…" at bounding box center [259, 74] width 311 height 32
click at [104, 55] on input "a. Invite the stakeholders to actively engage and remind them of the importance…" at bounding box center [104, 52] width 0 height 6
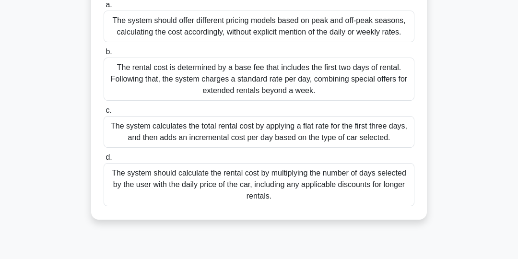
scroll to position [126, 0]
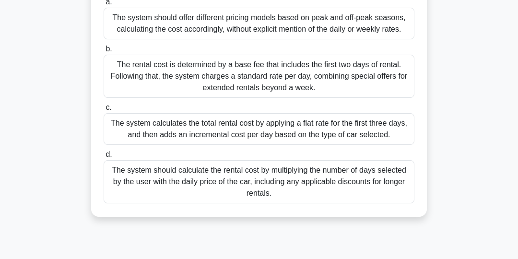
click at [373, 186] on div "The system should calculate the rental cost by multiplying the number of days s…" at bounding box center [259, 181] width 311 height 43
click at [104, 158] on input "d. The system should calculate the rental cost by multiplying the number of day…" at bounding box center [104, 154] width 0 height 6
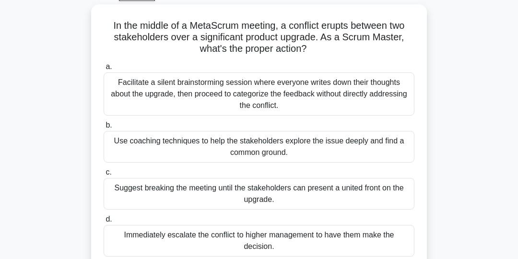
scroll to position [45, 0]
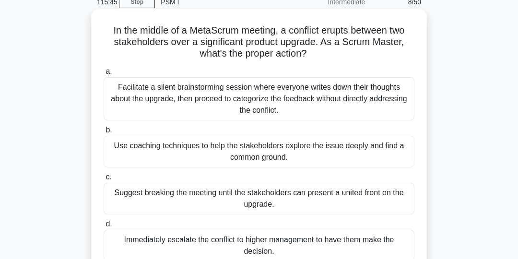
click at [375, 151] on div "Use coaching techniques to help the stakeholders explore the issue deeply and f…" at bounding box center [259, 152] width 311 height 32
click at [104, 133] on input "b. Use coaching techniques to help the stakeholders explore the issue deeply an…" at bounding box center [104, 130] width 0 height 6
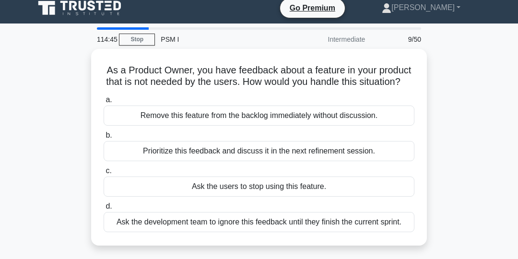
scroll to position [7, 0]
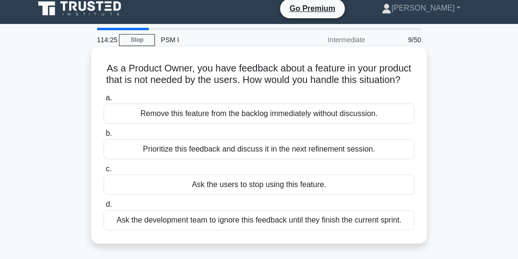
click at [363, 222] on div "Ask the development team to ignore this feedback until they finish the current …" at bounding box center [259, 220] width 311 height 20
click at [104, 208] on input "d. Ask the development team to ignore this feedback until they finish the curre…" at bounding box center [104, 204] width 0 height 6
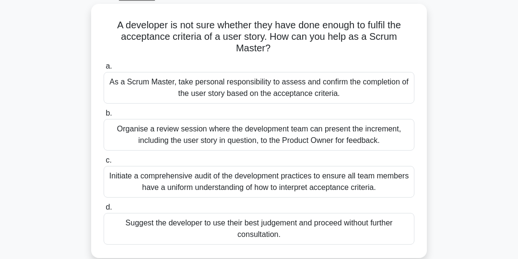
scroll to position [52, 0]
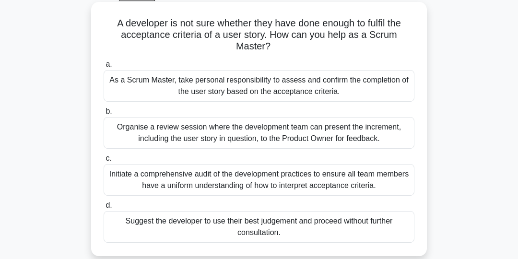
click at [370, 178] on div "Initiate a comprehensive audit of the development practices to ensure all team …" at bounding box center [259, 180] width 311 height 32
click at [104, 162] on input "c. Initiate a comprehensive audit of the development practices to ensure all te…" at bounding box center [104, 158] width 0 height 6
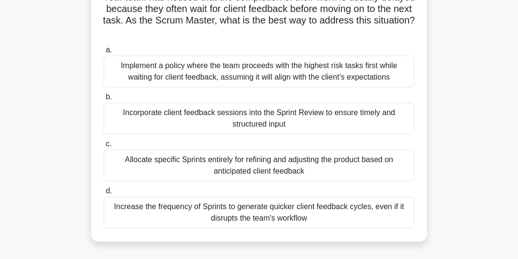
scroll to position [87, 0]
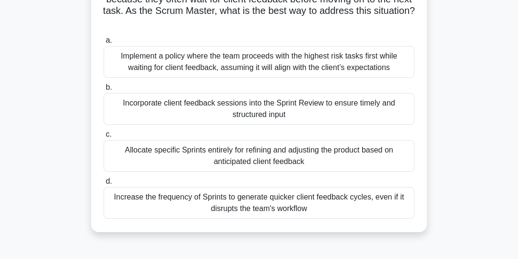
click at [372, 109] on div "Incorporate client feedback sessions into the Sprint Review to ensure timely an…" at bounding box center [259, 109] width 311 height 32
click at [104, 91] on input "b. Incorporate client feedback sessions into the Sprint Review to ensure timely…" at bounding box center [104, 87] width 0 height 6
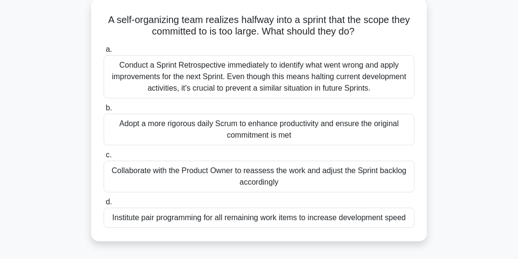
scroll to position [57, 0]
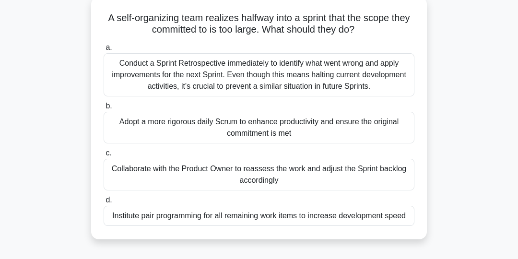
click at [355, 175] on div "Collaborate with the Product Owner to reassess the work and adjust the Sprint b…" at bounding box center [259, 175] width 311 height 32
click at [104, 156] on input "c. Collaborate with the Product Owner to reassess the work and adjust the Sprin…" at bounding box center [104, 153] width 0 height 6
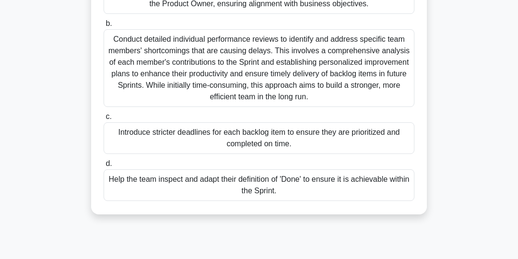
scroll to position [147, 0]
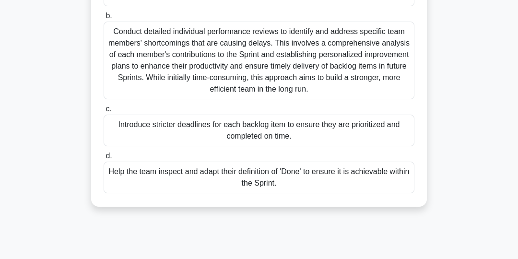
click at [352, 178] on div "Help the team inspect and adapt their definition of 'Done' to ensure it is achi…" at bounding box center [259, 178] width 311 height 32
click at [104, 159] on input "d. Help the team inspect and adapt their definition of 'Done' to ensure it is a…" at bounding box center [104, 156] width 0 height 6
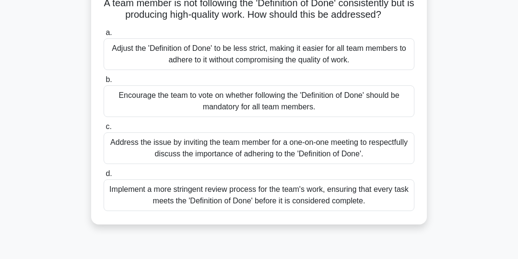
scroll to position [76, 0]
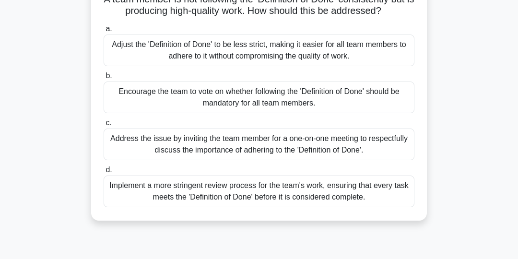
click at [371, 146] on div "Address the issue by inviting the team member for a one-on-one meeting to respe…" at bounding box center [259, 144] width 311 height 32
click at [104, 126] on input "c. Address the issue by inviting the team member for a one-on-one meeting to re…" at bounding box center [104, 123] width 0 height 6
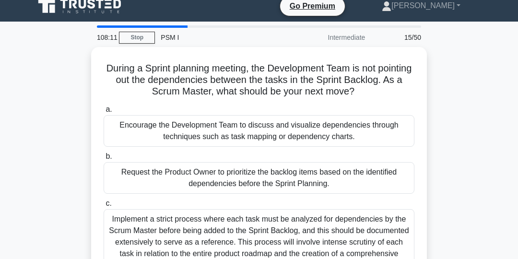
scroll to position [9, 0]
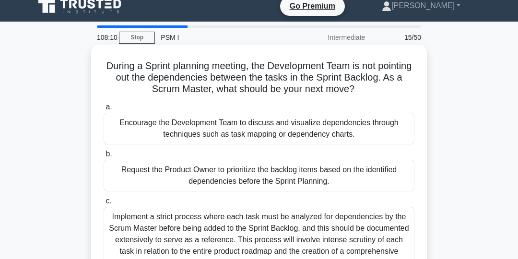
click at [365, 132] on div "Encourage the Development Team to discuss and visualize dependencies through te…" at bounding box center [259, 129] width 311 height 32
click at [104, 110] on input "a. Encourage the Development Team to discuss and visualize dependencies through…" at bounding box center [104, 107] width 0 height 6
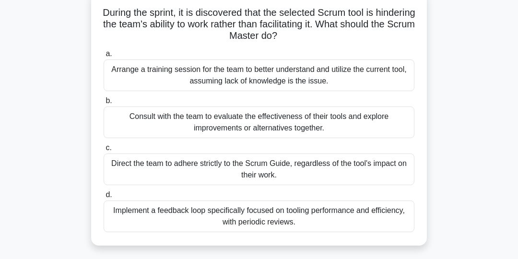
scroll to position [65, 0]
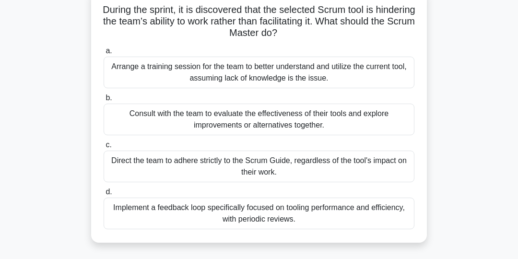
click at [379, 117] on div "Consult with the team to evaluate the effectiveness of their tools and explore …" at bounding box center [259, 120] width 311 height 32
click at [104, 101] on input "b. Consult with the team to evaluate the effectiveness of their tools and explo…" at bounding box center [104, 98] width 0 height 6
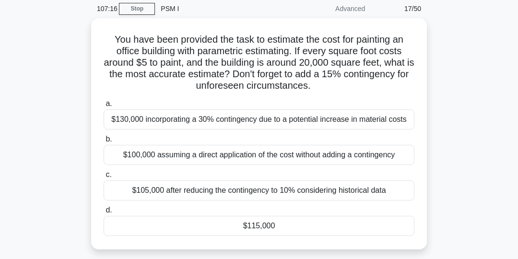
scroll to position [40, 0]
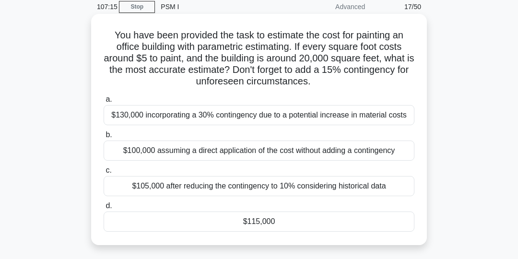
click at [325, 223] on div "$115,000" at bounding box center [259, 221] width 311 height 20
click at [104, 209] on input "d. $115,000" at bounding box center [104, 206] width 0 height 6
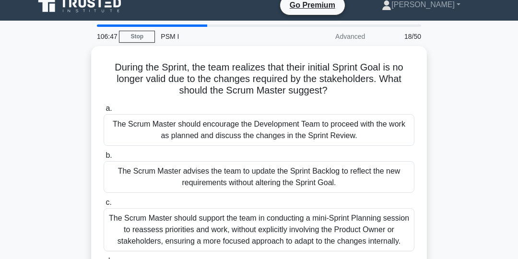
scroll to position [0, 0]
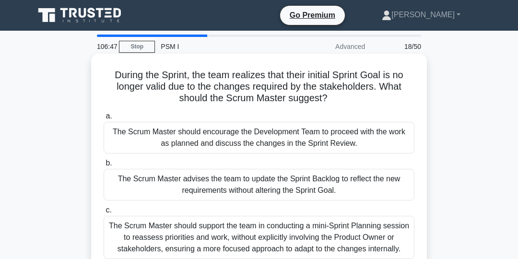
click at [393, 139] on div "The Scrum Master should encourage the Development Team to proceed with the work…" at bounding box center [259, 138] width 311 height 32
click at [104, 119] on input "a. The Scrum Master should encourage the Development Team to proceed with the w…" at bounding box center [104, 116] width 0 height 6
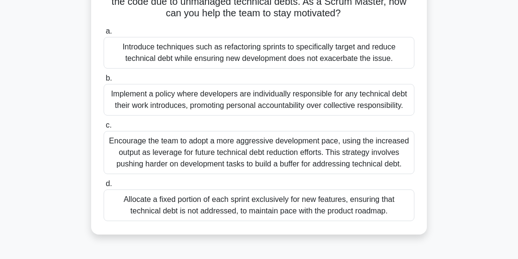
scroll to position [87, 0]
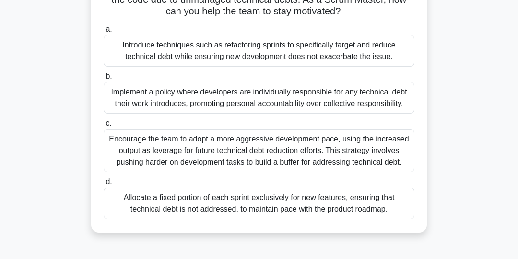
click at [358, 53] on div "Introduce techniques such as refactoring sprints to specifically target and red…" at bounding box center [259, 51] width 311 height 32
click at [104, 33] on input "a. Introduce techniques such as refactoring sprints to specifically target and …" at bounding box center [104, 29] width 0 height 6
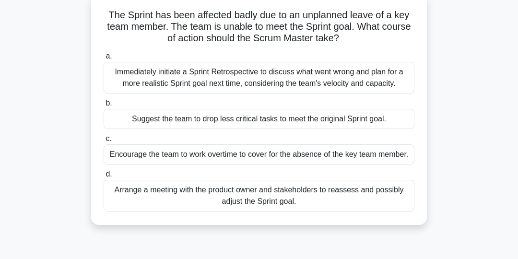
scroll to position [63, 0]
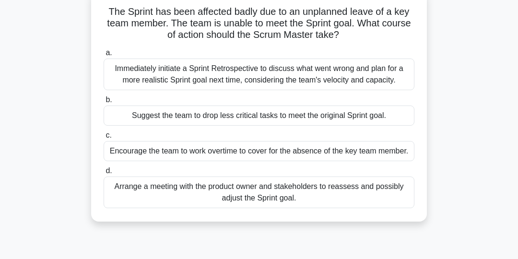
click at [385, 194] on div "Arrange a meeting with the product owner and stakeholders to reassess and possi…" at bounding box center [259, 192] width 311 height 32
click at [104, 174] on input "d. Arrange a meeting with the product owner and stakeholders to reassess and po…" at bounding box center [104, 171] width 0 height 6
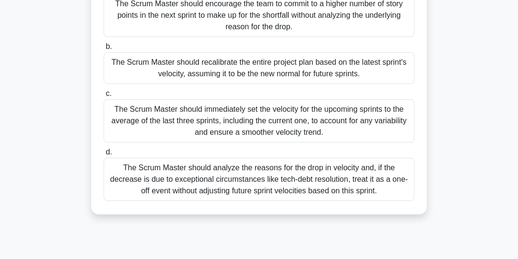
scroll to position [145, 0]
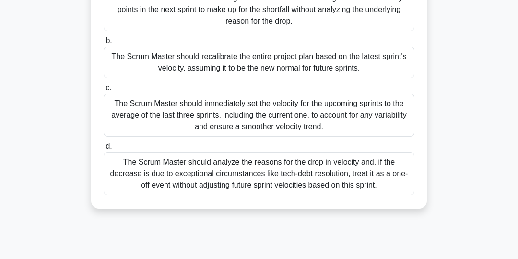
click at [372, 185] on div "The Scrum Master should analyze the reasons for the drop in velocity and, if th…" at bounding box center [259, 173] width 311 height 43
click at [104, 150] on input "d. The Scrum Master should analyze the reasons for the drop in velocity and, if…" at bounding box center [104, 146] width 0 height 6
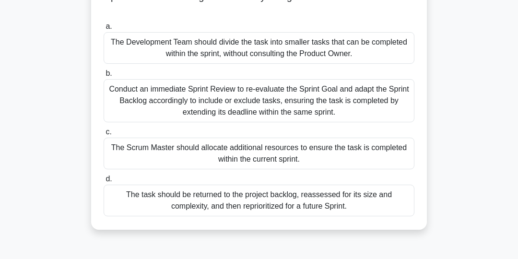
scroll to position [104, 0]
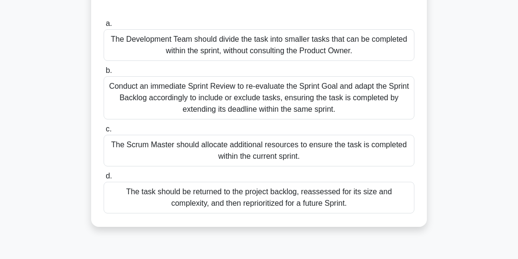
click at [374, 196] on div "The task should be returned to the project backlog, reassessed for its size and…" at bounding box center [259, 198] width 311 height 32
click at [104, 179] on input "d. The task should be returned to the project backlog, reassessed for its size …" at bounding box center [104, 176] width 0 height 6
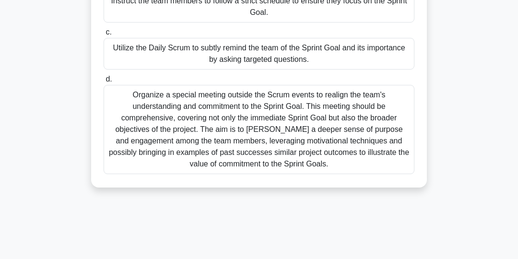
scroll to position [182, 0]
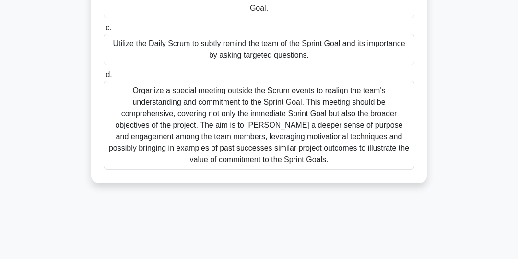
click at [371, 123] on div "Organize a special meeting outside the Scrum events to realign the team's under…" at bounding box center [259, 125] width 311 height 89
click at [104, 78] on input "d. Organize a special meeting outside the Scrum events to realign the team's un…" at bounding box center [104, 75] width 0 height 6
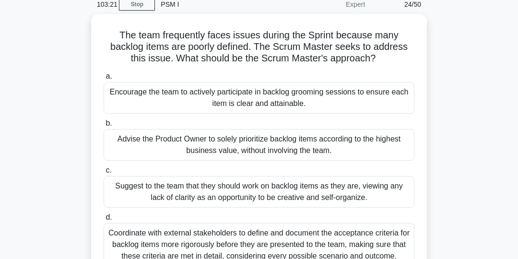
scroll to position [27, 0]
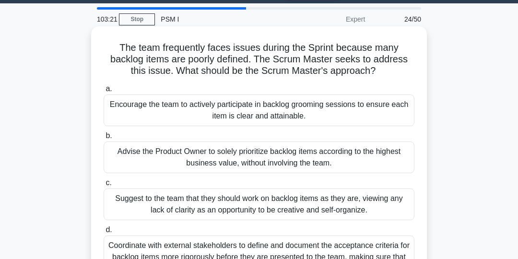
click at [389, 111] on div "Encourage the team to actively participate in backlog grooming sessions to ensu…" at bounding box center [259, 110] width 311 height 32
click at [104, 92] on input "a. Encourage the team to actively participate in backlog grooming sessions to e…" at bounding box center [104, 89] width 0 height 6
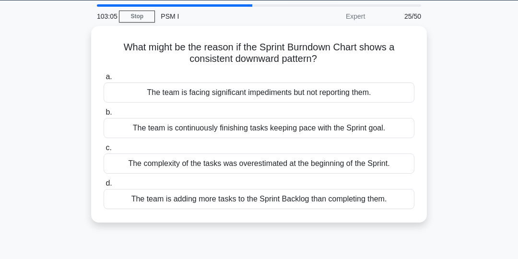
scroll to position [30, 0]
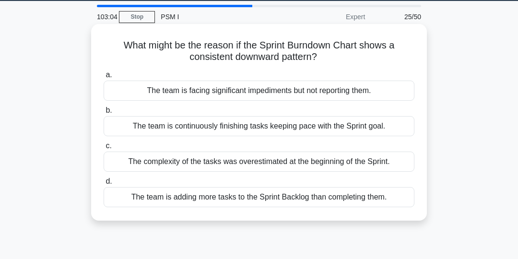
click at [374, 132] on div "The team is continuously finishing tasks keeping pace with the Sprint goal." at bounding box center [259, 126] width 311 height 20
click at [104, 114] on input "b. The team is continuously finishing tasks keeping pace with the Sprint goal." at bounding box center [104, 110] width 0 height 6
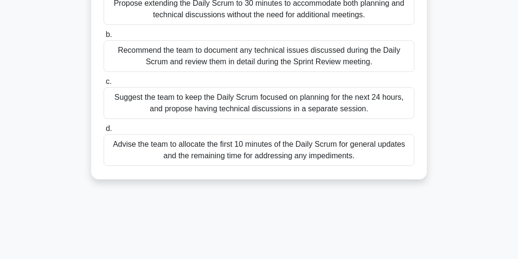
scroll to position [132, 0]
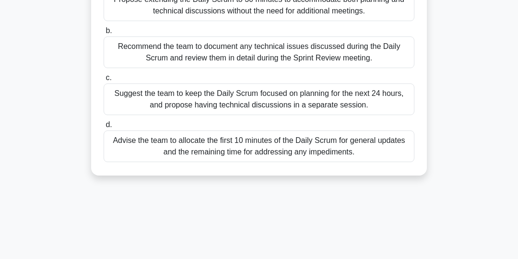
click at [384, 98] on div "Suggest the team to keep the Daily Scrum focused on planning for the next 24 ho…" at bounding box center [259, 99] width 311 height 32
click at [104, 81] on input "c. Suggest the team to keep the Daily Scrum focused on planning for the next 24…" at bounding box center [104, 78] width 0 height 6
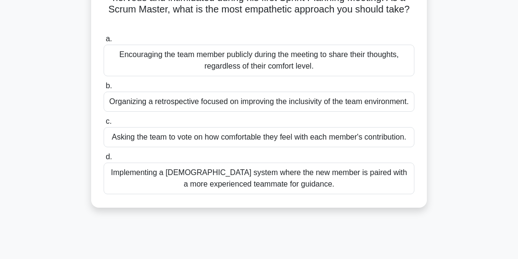
scroll to position [91, 0]
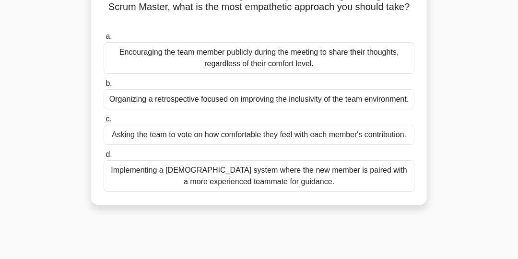
click at [328, 177] on div "Implementing a buddy system where the new member is paired with a more experien…" at bounding box center [259, 176] width 311 height 32
click at [104, 158] on input "d. Implementing a buddy system where the new member is paired with a more exper…" at bounding box center [104, 154] width 0 height 6
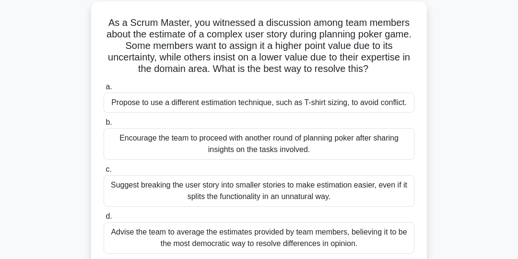
scroll to position [54, 0]
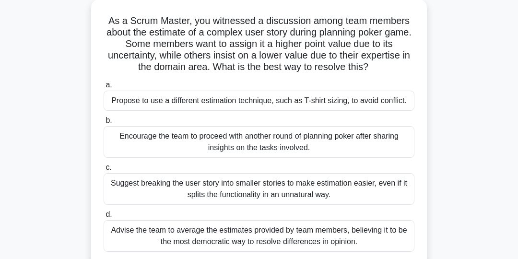
click at [370, 146] on div "Encourage the team to proceed with another round of planning poker after sharin…" at bounding box center [259, 142] width 311 height 32
click at [104, 124] on input "b. Encourage the team to proceed with another round of planning poker after sha…" at bounding box center [104, 120] width 0 height 6
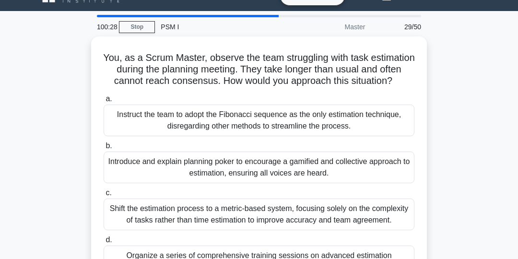
scroll to position [19, 0]
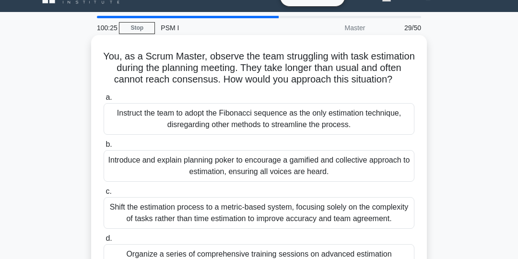
click at [343, 126] on div "Instruct the team to adopt the Fibonacci sequence as the only estimation techni…" at bounding box center [259, 119] width 311 height 32
click at [104, 101] on input "a. Instruct the team to adopt the Fibonacci sequence as the only estimation tec…" at bounding box center [104, 97] width 0 height 6
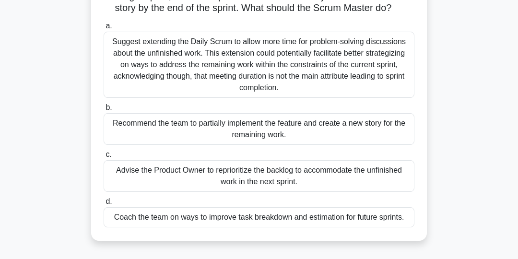
scroll to position [81, 0]
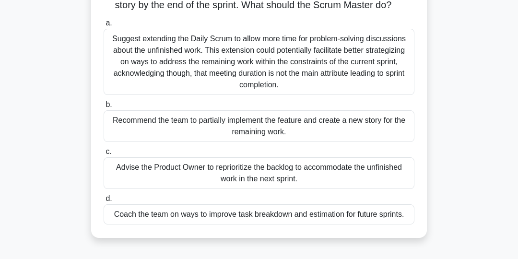
click at [382, 174] on div "Advise the Product Owner to reprioritize the backlog to accommodate the unfinis…" at bounding box center [259, 173] width 311 height 32
click at [104, 155] on input "c. Advise the Product Owner to reprioritize the backlog to accommodate the unfi…" at bounding box center [104, 152] width 0 height 6
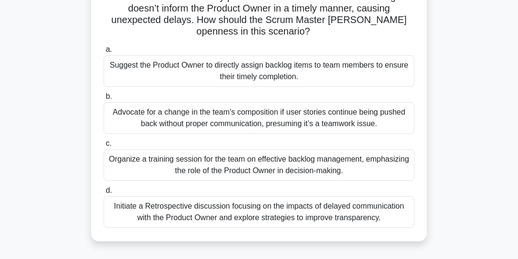
scroll to position [80, 0]
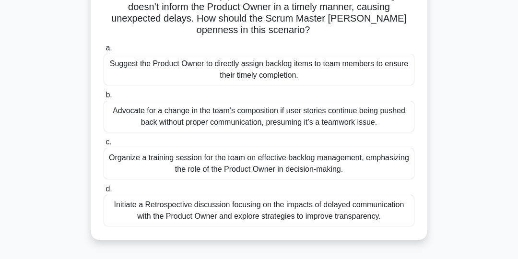
click at [353, 215] on div "Initiate a Retrospective discussion focusing on the impacts of delayed communic…" at bounding box center [259, 211] width 311 height 32
click at [104, 192] on input "d. Initiate a Retrospective discussion focusing on the impacts of delayed commu…" at bounding box center [104, 189] width 0 height 6
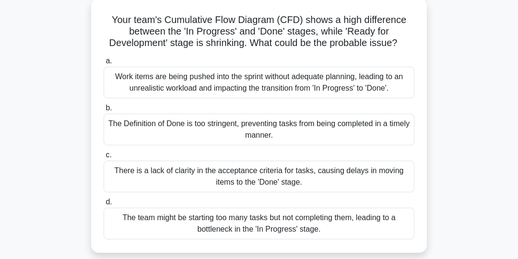
scroll to position [58, 0]
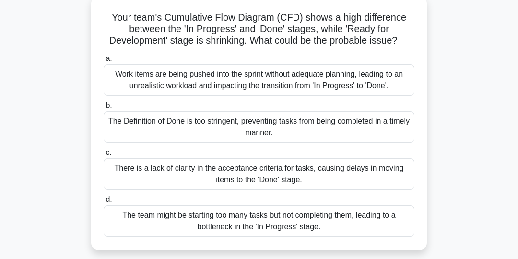
click at [339, 225] on div "The team might be starting too many tasks but not completing them, leading to a…" at bounding box center [259, 221] width 311 height 32
click at [104, 203] on input "d. The team might be starting too many tasks but not completing them, leading t…" at bounding box center [104, 200] width 0 height 6
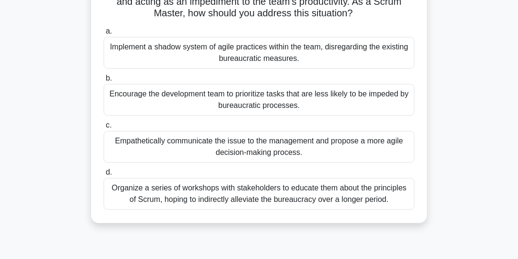
scroll to position [88, 0]
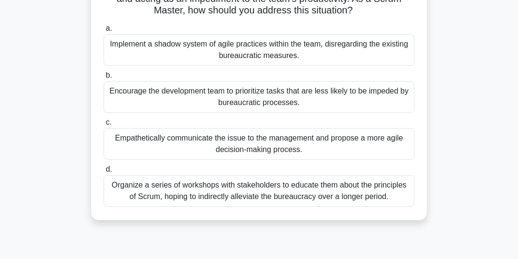
click at [354, 145] on div "Empathetically communicate the issue to the management and propose a more agile…" at bounding box center [259, 144] width 311 height 32
click at [104, 126] on input "c. Empathetically communicate the issue to the management and propose a more ag…" at bounding box center [104, 122] width 0 height 6
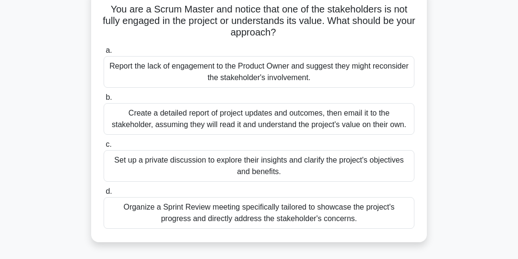
scroll to position [69, 0]
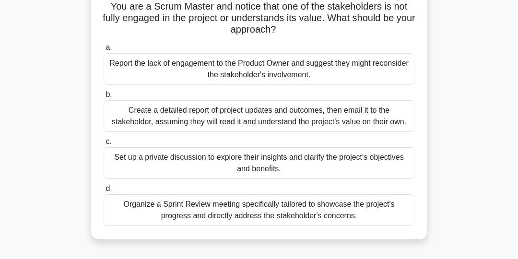
click at [375, 161] on div "Set up a private discussion to explore their insights and clarify the project's…" at bounding box center [259, 163] width 311 height 32
click at [104, 145] on input "c. Set up a private discussion to explore their insights and clarify the projec…" at bounding box center [104, 142] width 0 height 6
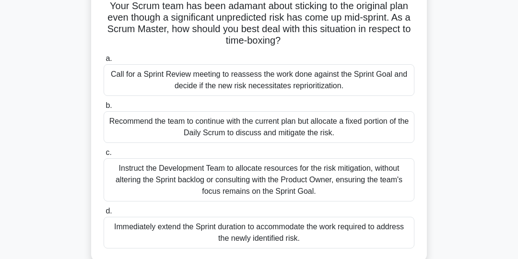
scroll to position [85, 0]
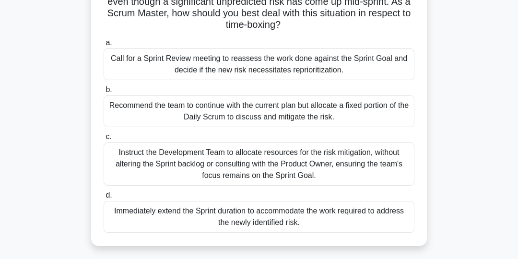
click at [367, 162] on div "Instruct the Development Team to allocate resources for the risk mitigation, wi…" at bounding box center [259, 163] width 311 height 43
click at [104, 140] on input "c. Instruct the Development Team to allocate resources for the risk mitigation,…" at bounding box center [104, 137] width 0 height 6
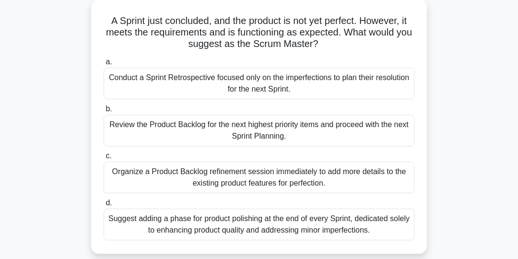
scroll to position [58, 0]
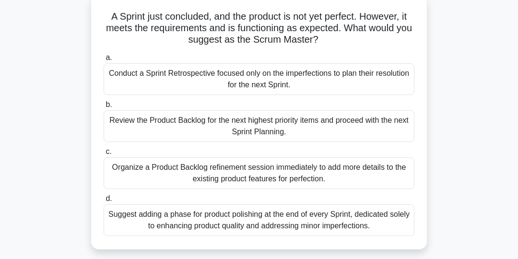
click at [351, 131] on div "Review the Product Backlog for the next highest priority items and proceed with…" at bounding box center [259, 126] width 311 height 32
click at [104, 108] on input "b. Review the Product Backlog for the next highest priority items and proceed w…" at bounding box center [104, 105] width 0 height 6
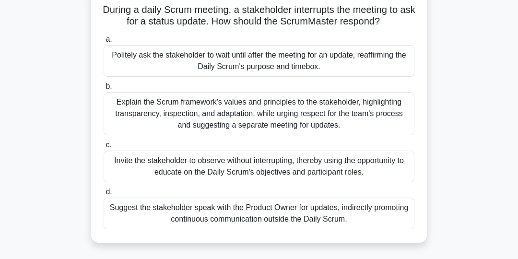
scroll to position [68, 0]
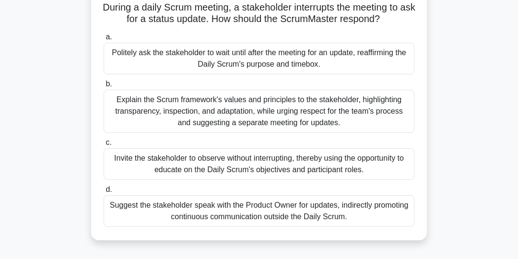
click at [365, 166] on div "Invite the stakeholder to observe without interrupting, thereby using the oppor…" at bounding box center [259, 164] width 311 height 32
click at [104, 146] on input "c. Invite the stakeholder to observe without interrupting, thereby using the op…" at bounding box center [104, 142] width 0 height 6
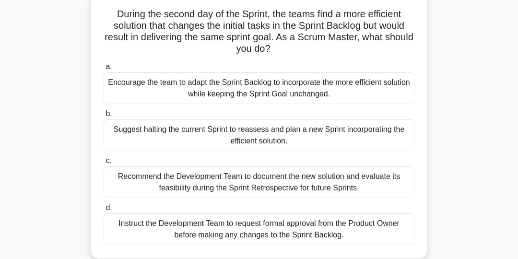
scroll to position [64, 0]
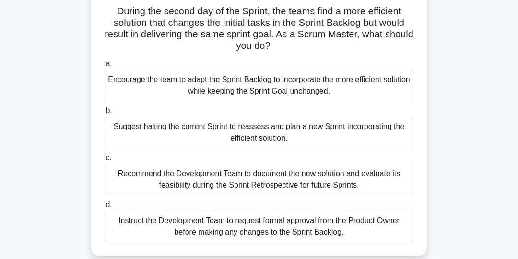
click at [378, 178] on div "Recommend the Development Team to document the new solution and evaluate its fe…" at bounding box center [259, 179] width 311 height 32
click at [104, 161] on input "c. Recommend the Development Team to document the new solution and evaluate its…" at bounding box center [104, 158] width 0 height 6
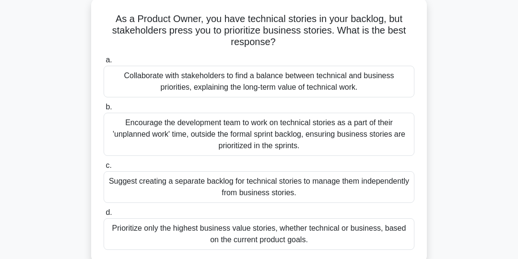
scroll to position [58, 0]
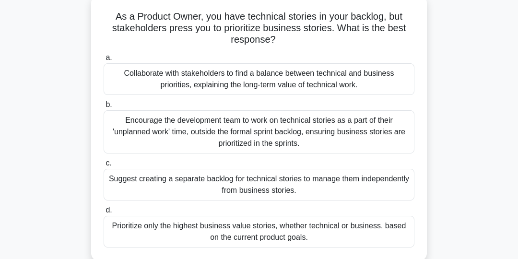
click at [362, 78] on div "Collaborate with stakeholders to find a balance between technical and business …" at bounding box center [259, 79] width 311 height 32
click at [104, 61] on input "a. Collaborate with stakeholders to find a balance between technical and busine…" at bounding box center [104, 58] width 0 height 6
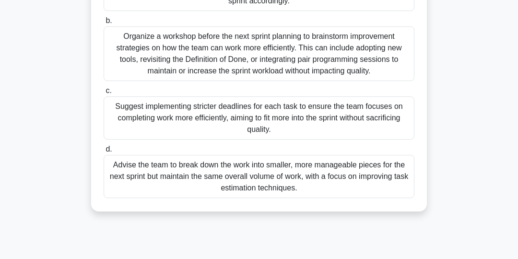
scroll to position [157, 0]
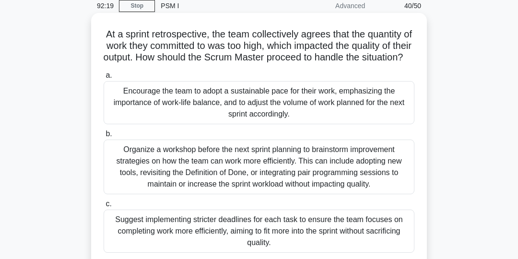
click at [377, 118] on div "Encourage the team to adopt a sustainable pace for their work, emphasizing the …" at bounding box center [259, 102] width 311 height 43
click at [104, 79] on input "a. Encourage the team to adopt a sustainable pace for their work, emphasizing t…" at bounding box center [104, 75] width 0 height 6
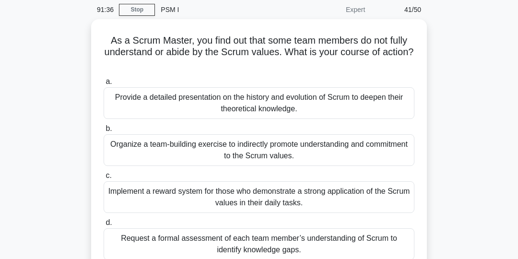
scroll to position [37, 0]
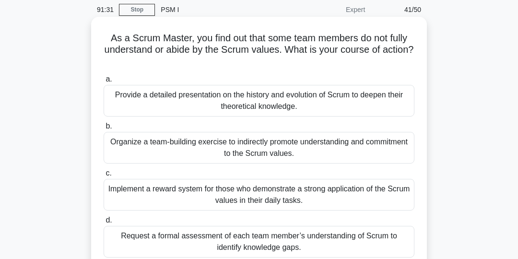
click at [386, 150] on div "Organize a team-building exercise to indirectly promote understanding and commi…" at bounding box center [259, 148] width 311 height 32
click at [104, 129] on input "b. Organize a team-building exercise to indirectly promote understanding and co…" at bounding box center [104, 126] width 0 height 6
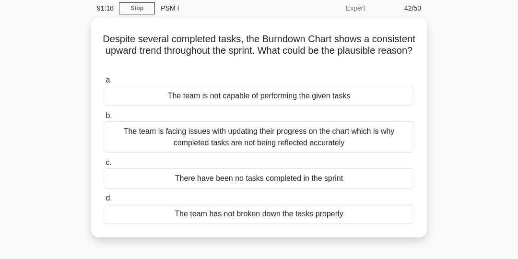
scroll to position [39, 0]
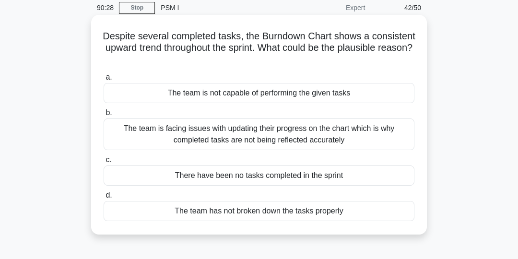
click at [340, 132] on div "The team is facing issues with updating their progress on the chart which is wh…" at bounding box center [259, 134] width 311 height 32
click at [104, 116] on input "b. The team is facing issues with updating their progress on the chart which is…" at bounding box center [104, 113] width 0 height 6
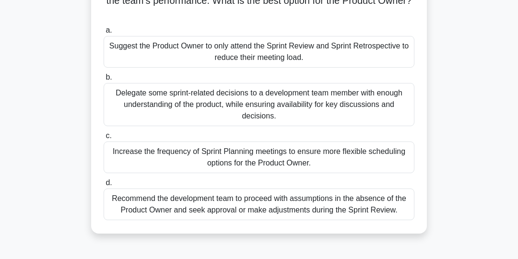
scroll to position [98, 0]
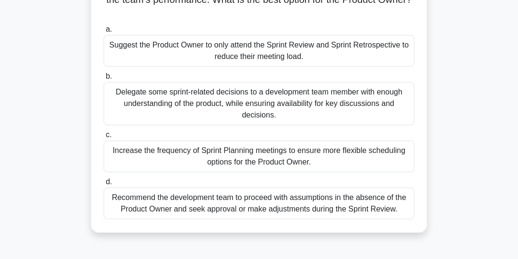
click at [385, 108] on div "Delegate some sprint-related decisions to a development team member with enough…" at bounding box center [259, 103] width 311 height 43
click at [104, 80] on input "b. Delegate some sprint-related decisions to a development team member with eno…" at bounding box center [104, 76] width 0 height 6
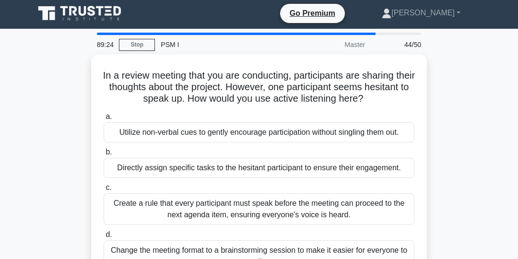
scroll to position [0, 0]
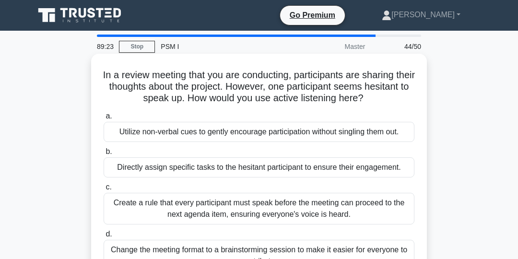
click at [325, 135] on div "Utilize non-verbal cues to gently encourage participation without singling them…" at bounding box center [259, 132] width 311 height 20
click at [104, 119] on input "a. Utilize non-verbal cues to gently encourage participation without singling t…" at bounding box center [104, 116] width 0 height 6
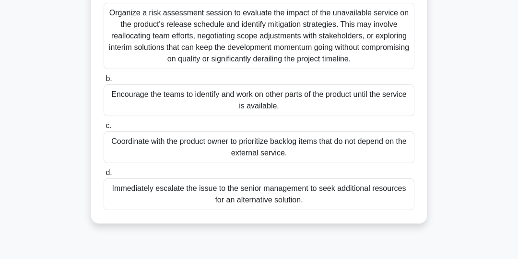
scroll to position [121, 0]
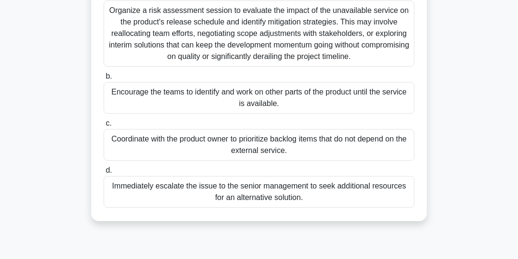
click at [379, 33] on div "Organize a risk assessment session to evaluate the impact of the unavailable se…" at bounding box center [259, 33] width 311 height 66
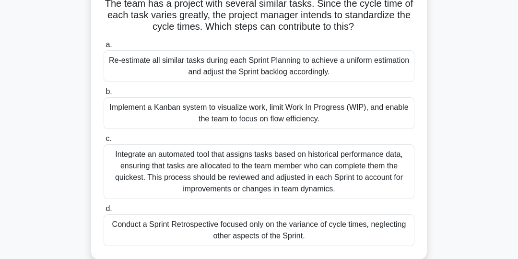
scroll to position [75, 0]
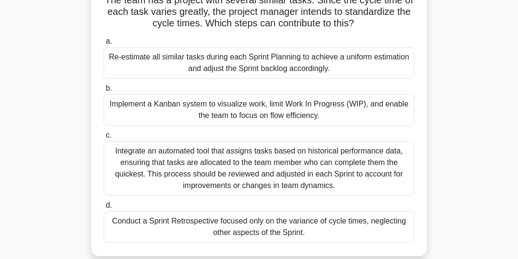
click at [368, 169] on div "Integrate an automated tool that assigns tasks based on historical performance …" at bounding box center [259, 168] width 311 height 55
click at [104, 139] on input "c. Integrate an automated tool that assigns tasks based on historical performan…" at bounding box center [104, 135] width 0 height 6
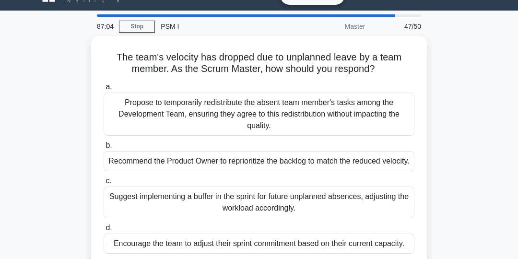
scroll to position [18, 0]
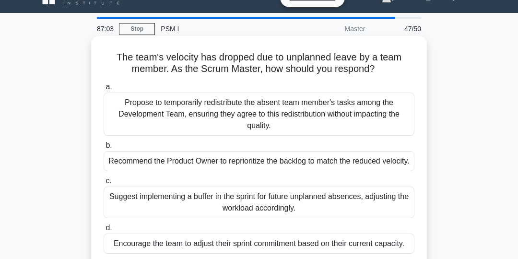
click at [370, 115] on div "Propose to temporarily redistribute the absent team member's tasks among the De…" at bounding box center [259, 114] width 311 height 43
click at [104, 90] on input "a. Propose to temporarily redistribute the absent team member's tasks among the…" at bounding box center [104, 87] width 0 height 6
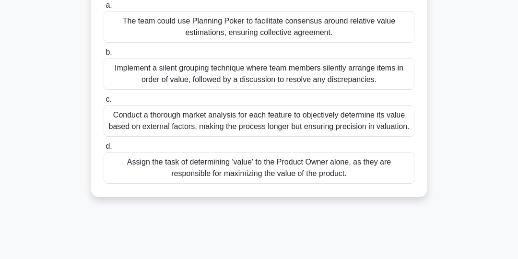
scroll to position [115, 0]
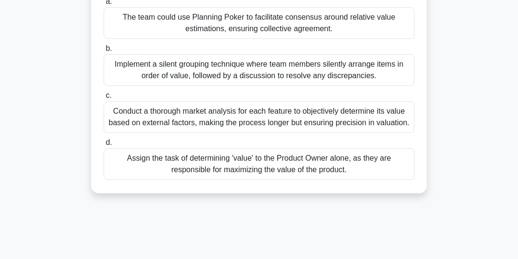
click at [343, 164] on div "Assign the task of determining 'value' to the Product Owner alone, as they are …" at bounding box center [259, 164] width 311 height 32
click at [104, 146] on input "d. Assign the task of determining 'value' to the Product Owner alone, as they a…" at bounding box center [104, 142] width 0 height 6
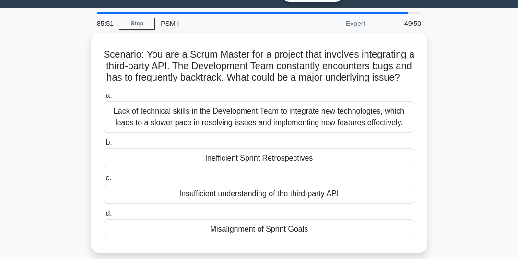
scroll to position [23, 0]
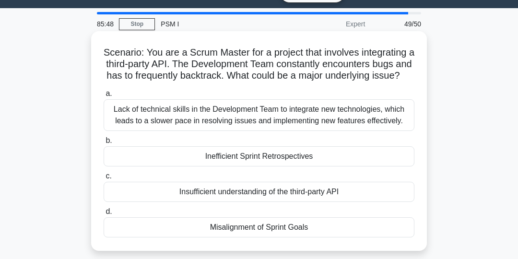
click at [336, 191] on div "Insufficient understanding of the third-party API" at bounding box center [259, 192] width 311 height 20
click at [104, 179] on input "c. Insufficient understanding of the third-party API" at bounding box center [104, 176] width 0 height 6
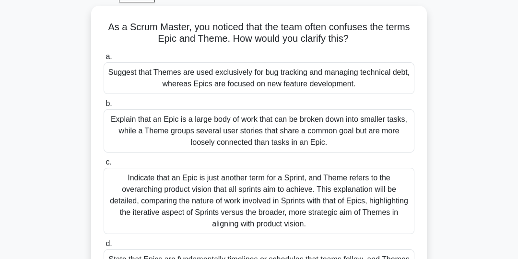
scroll to position [49, 0]
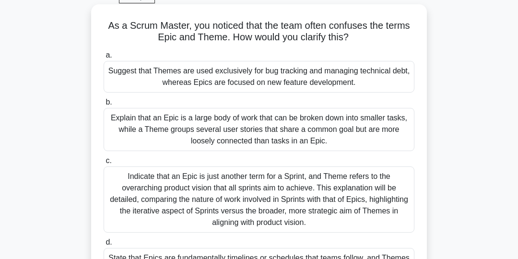
click at [374, 129] on div "Explain that an Epic is a large body of work that can be broken down into small…" at bounding box center [259, 129] width 311 height 43
click at [104, 105] on input "b. Explain that an Epic is a large body of work that can be broken down into sm…" at bounding box center [104, 102] width 0 height 6
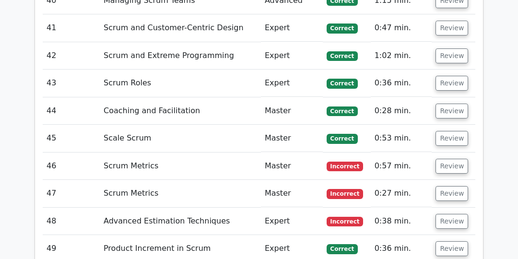
scroll to position [2808, 0]
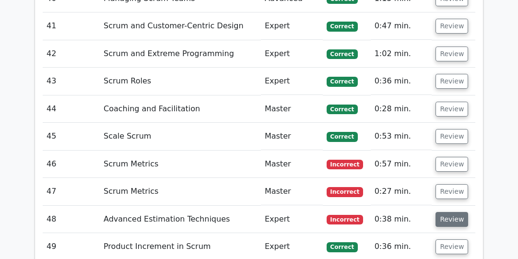
click at [454, 212] on button "Review" at bounding box center [451, 219] width 33 height 15
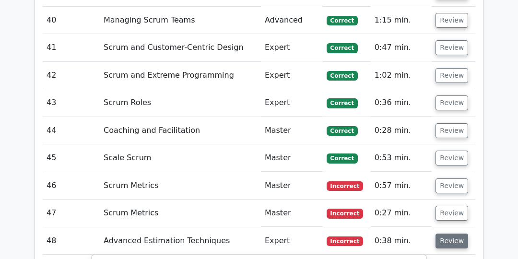
scroll to position [2783, 0]
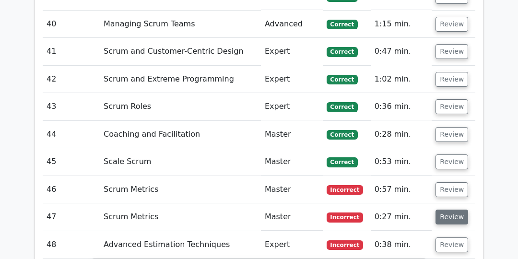
click at [453, 209] on button "Review" at bounding box center [451, 216] width 33 height 15
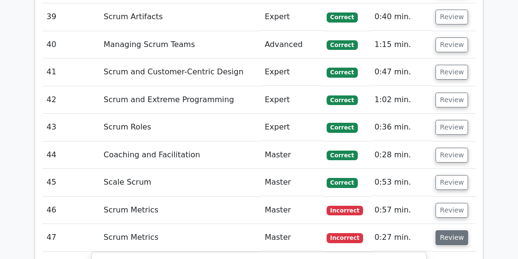
scroll to position [2760, 0]
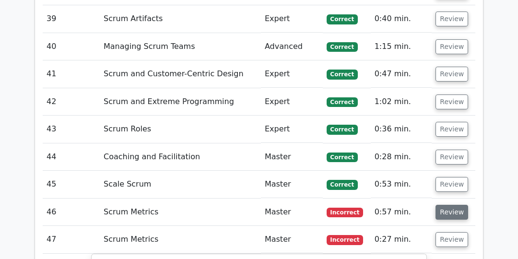
click at [457, 205] on button "Review" at bounding box center [451, 212] width 33 height 15
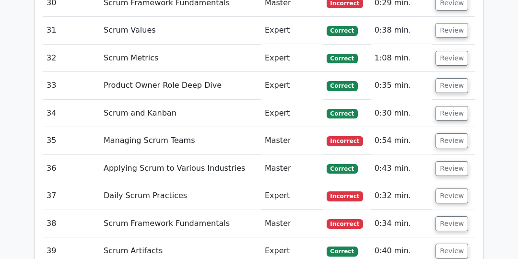
scroll to position [2527, 0]
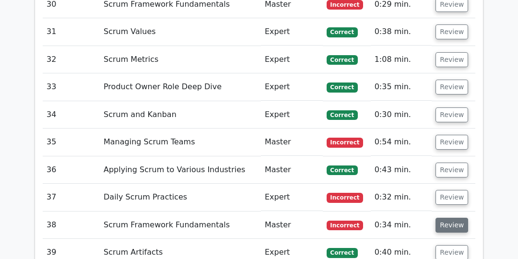
click at [454, 218] on button "Review" at bounding box center [451, 225] width 33 height 15
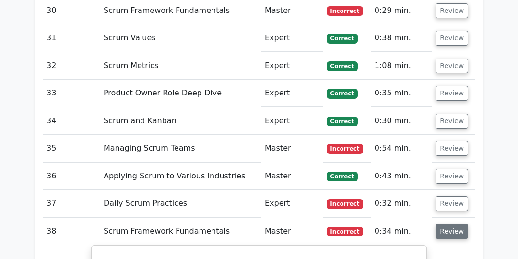
scroll to position [2489, 0]
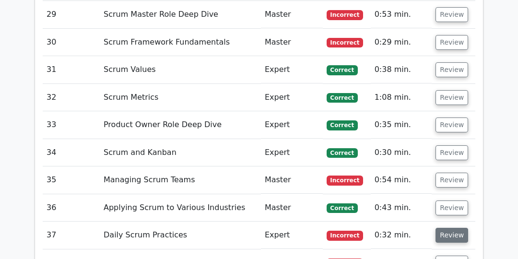
click at [455, 228] on button "Review" at bounding box center [451, 235] width 33 height 15
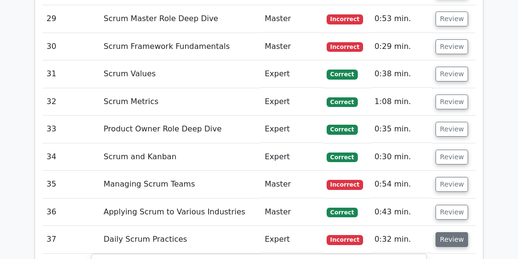
scroll to position [2483, 0]
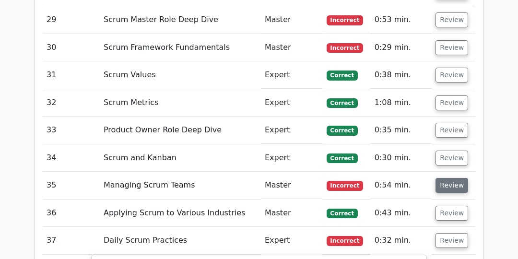
click at [452, 178] on button "Review" at bounding box center [451, 185] width 33 height 15
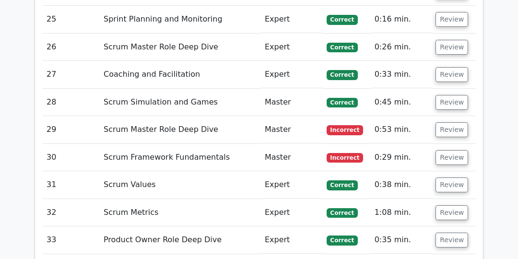
scroll to position [2373, 0]
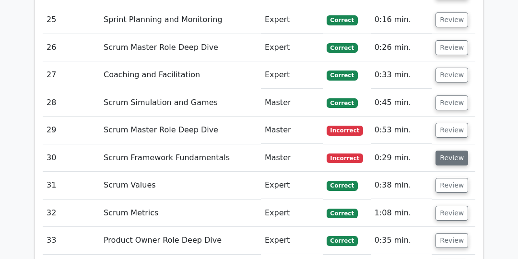
click at [456, 151] on button "Review" at bounding box center [451, 158] width 33 height 15
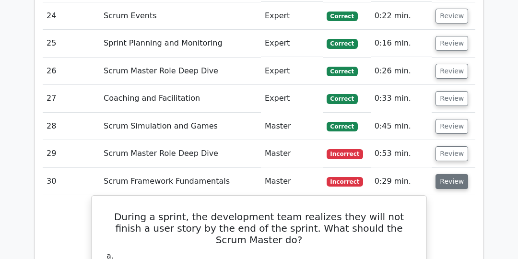
scroll to position [2350, 0]
click at [454, 146] on button "Review" at bounding box center [451, 153] width 33 height 15
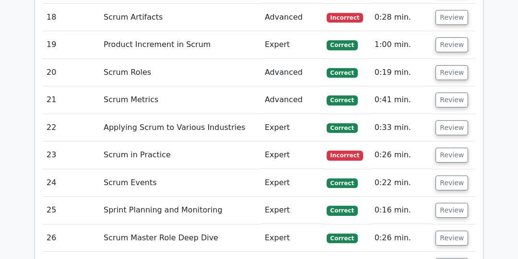
scroll to position [2182, 0]
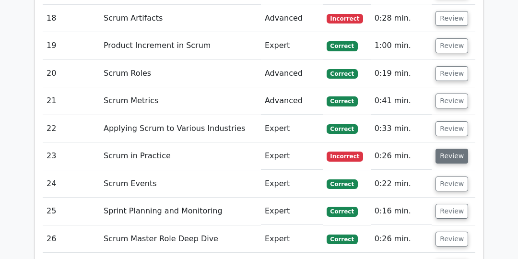
click at [452, 149] on button "Review" at bounding box center [451, 156] width 33 height 15
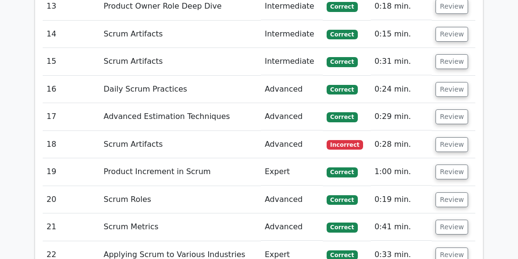
scroll to position [2053, 0]
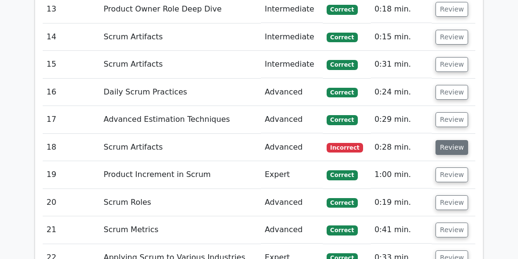
click at [456, 140] on button "Review" at bounding box center [451, 147] width 33 height 15
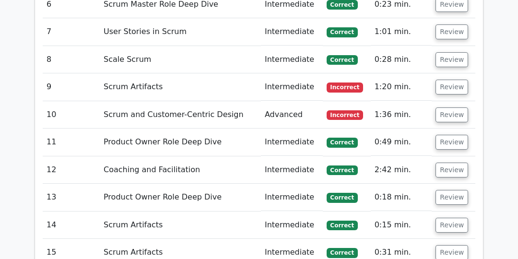
scroll to position [1831, 0]
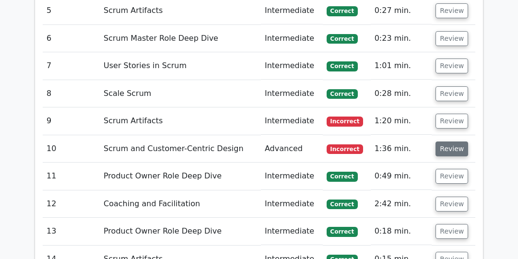
click at [454, 141] on button "Review" at bounding box center [451, 148] width 33 height 15
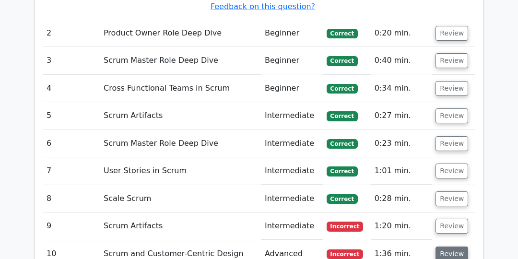
scroll to position [1725, 0]
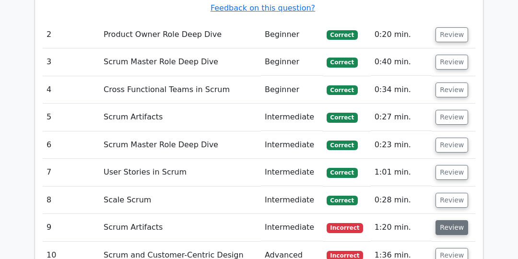
click at [453, 220] on button "Review" at bounding box center [451, 227] width 33 height 15
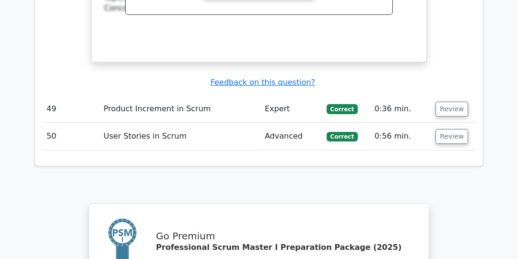
scroll to position [8361, 0]
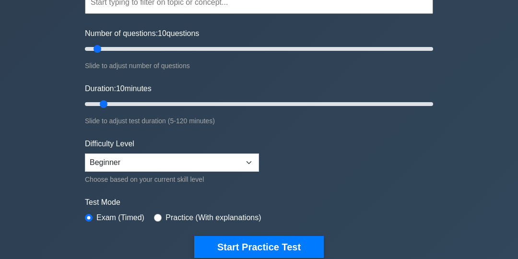
scroll to position [110, 0]
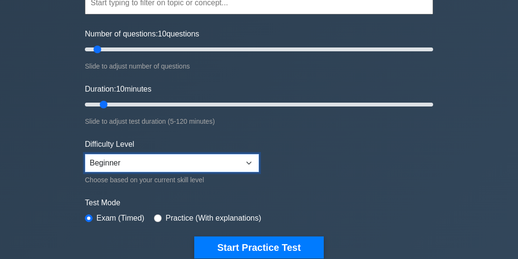
click at [251, 160] on select "Beginner Intermediate Expert" at bounding box center [172, 163] width 174 height 18
select select "intermediate"
click at [85, 154] on select "Beginner Intermediate Expert" at bounding box center [172, 163] width 174 height 18
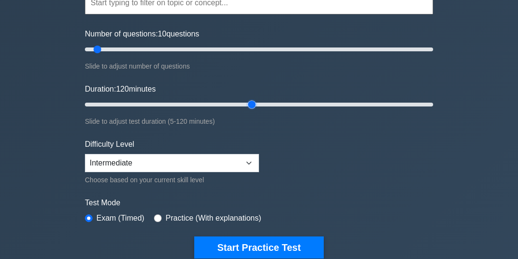
type input "60"
type input "80"
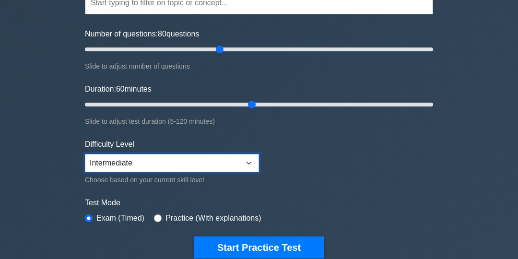
click at [254, 168] on select "Beginner Intermediate Expert" at bounding box center [172, 163] width 174 height 18
select select "expert"
click at [85, 154] on select "Beginner Intermediate Expert" at bounding box center [172, 163] width 174 height 18
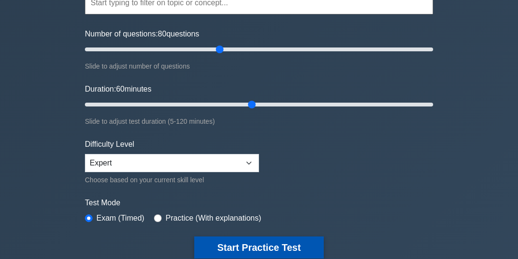
click at [294, 245] on button "Start Practice Test" at bounding box center [258, 247] width 129 height 22
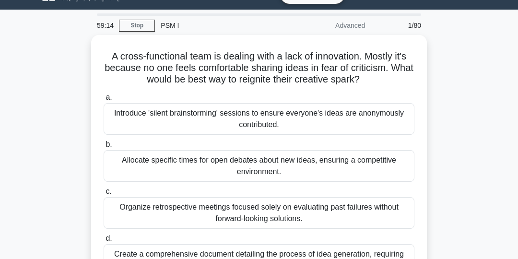
scroll to position [19, 0]
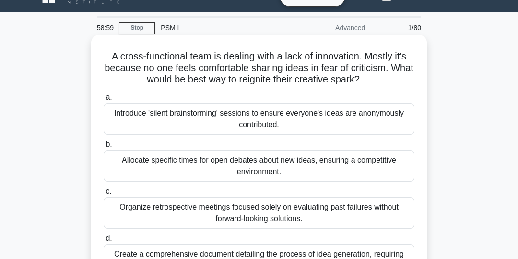
click at [373, 121] on div "Introduce 'silent brainstorming' sessions to ensure everyone's ideas are anonym…" at bounding box center [259, 119] width 311 height 32
click at [104, 101] on input "a. Introduce 'silent brainstorming' sessions to ensure everyone's ideas are ano…" at bounding box center [104, 97] width 0 height 6
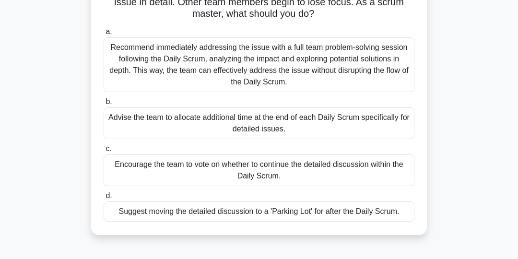
scroll to position [86, 0]
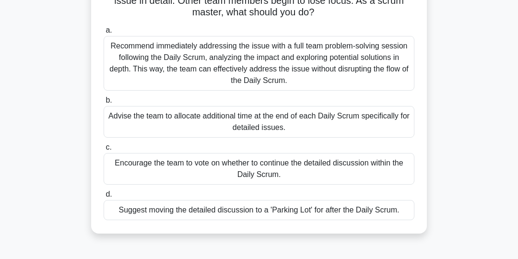
click at [378, 212] on div "Suggest moving the detailed discussion to a 'Parking Lot' for after the Daily S…" at bounding box center [259, 210] width 311 height 20
click at [104, 197] on input "d. Suggest moving the detailed discussion to a 'Parking Lot' for after the Dail…" at bounding box center [104, 194] width 0 height 6
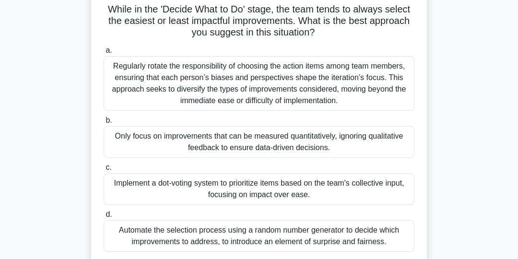
scroll to position [69, 0]
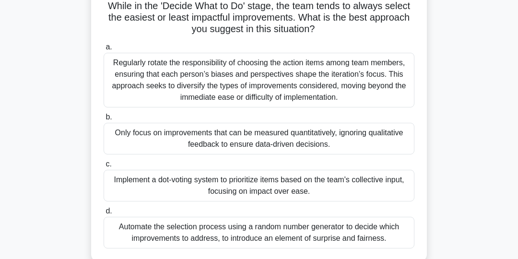
click at [376, 186] on div "Implement a dot-voting system to prioritize items based on the team's collectiv…" at bounding box center [259, 186] width 311 height 32
click at [104, 167] on input "c. Implement a dot-voting system to prioritize items based on the team's collec…" at bounding box center [104, 164] width 0 height 6
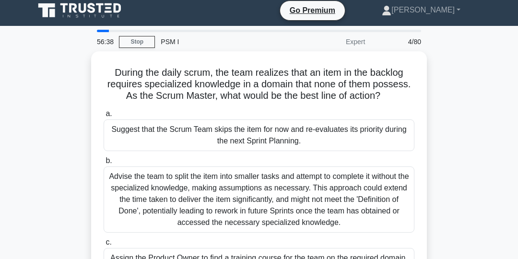
scroll to position [0, 0]
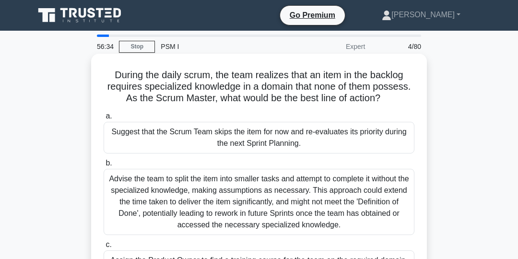
click at [374, 135] on div "Suggest that the Scrum Team skips the item for now and re-evaluates its priorit…" at bounding box center [259, 138] width 311 height 32
click at [104, 119] on input "a. Suggest that the Scrum Team skips the item for now and re-evaluates its prio…" at bounding box center [104, 116] width 0 height 6
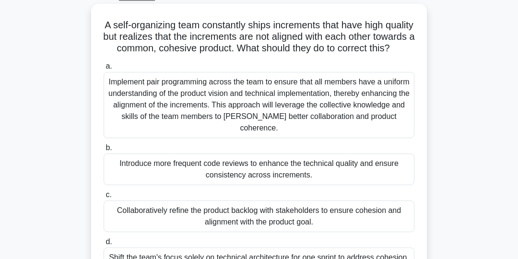
scroll to position [52, 0]
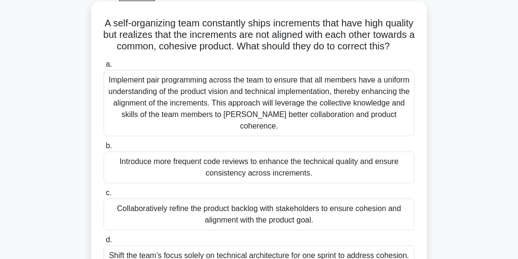
click at [360, 103] on div "Implement pair programming across the team to ensure that all members have a un…" at bounding box center [259, 103] width 311 height 66
click at [104, 68] on input "a. Implement pair programming across the team to ensure that all members have a…" at bounding box center [104, 64] width 0 height 6
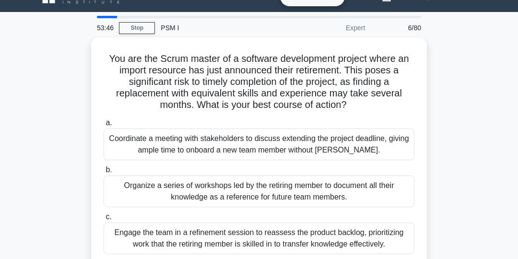
scroll to position [18, 0]
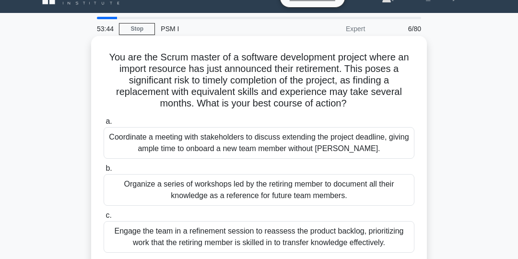
click at [355, 144] on div "Coordinate a meeting with stakeholders to discuss extending the project deadlin…" at bounding box center [259, 143] width 311 height 32
click at [104, 125] on input "a. Coordinate a meeting with stakeholders to discuss extending the project dead…" at bounding box center [104, 121] width 0 height 6
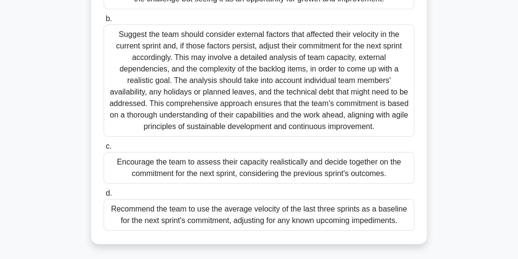
scroll to position [171, 0]
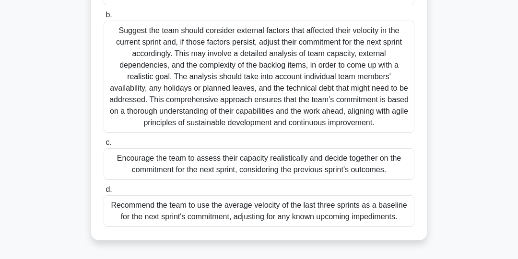
click at [362, 166] on div "Encourage the team to assess their capacity realistically and decide together o…" at bounding box center [259, 164] width 311 height 32
click at [104, 146] on input "c. Encourage the team to assess their capacity realistically and decide togethe…" at bounding box center [104, 142] width 0 height 6
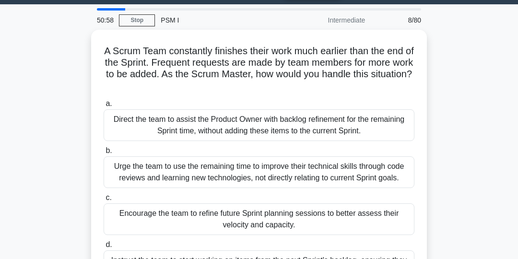
scroll to position [26, 0]
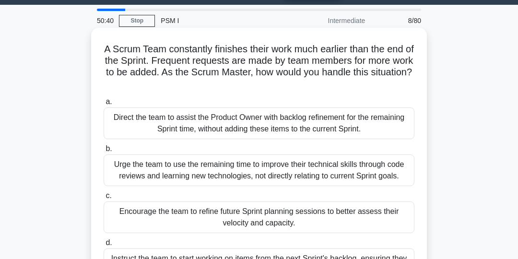
click at [358, 223] on div "Encourage the team to refine future Sprint planning sessions to better assess t…" at bounding box center [259, 217] width 311 height 32
click at [104, 199] on input "c. Encourage the team to refine future Sprint planning sessions to better asses…" at bounding box center [104, 196] width 0 height 6
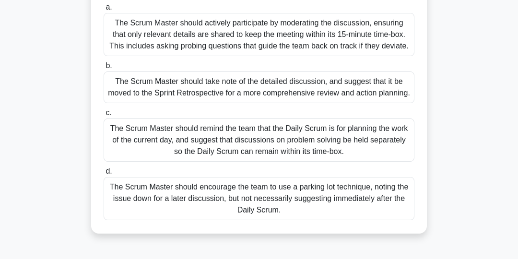
scroll to position [112, 0]
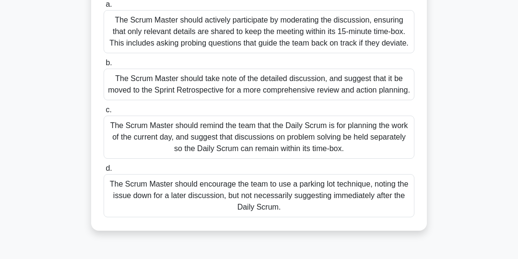
click at [371, 193] on div "The Scrum Master should encourage the team to use a parking lot technique, noti…" at bounding box center [259, 195] width 311 height 43
click at [104, 172] on input "d. The Scrum Master should encourage the team to use a parking lot technique, n…" at bounding box center [104, 168] width 0 height 6
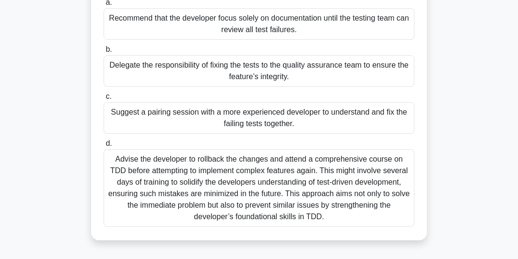
scroll to position [128, 0]
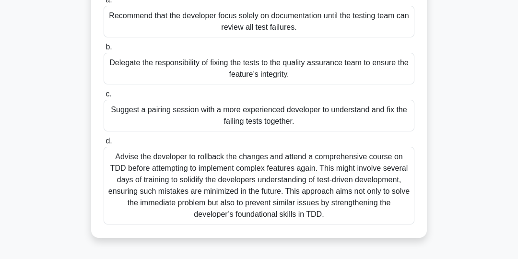
click at [386, 113] on div "Suggest a pairing session with a more experienced developer to understand and f…" at bounding box center [259, 116] width 311 height 32
click at [104, 97] on input "c. Suggest a pairing session with a more experienced developer to understand an…" at bounding box center [104, 94] width 0 height 6
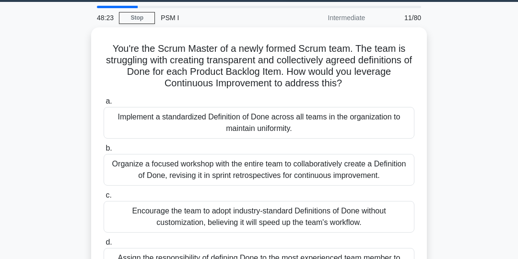
scroll to position [29, 0]
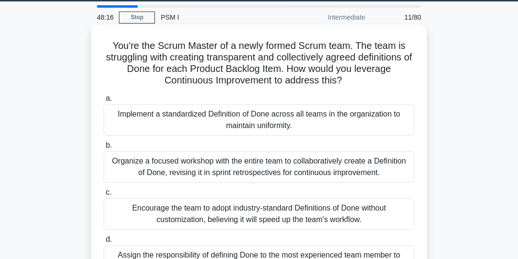
click at [382, 169] on div "Organize a focused workshop with the entire team to collaboratively create a De…" at bounding box center [259, 167] width 311 height 32
click at [104, 149] on input "b. Organize a focused workshop with the entire team to collaboratively create a…" at bounding box center [104, 145] width 0 height 6
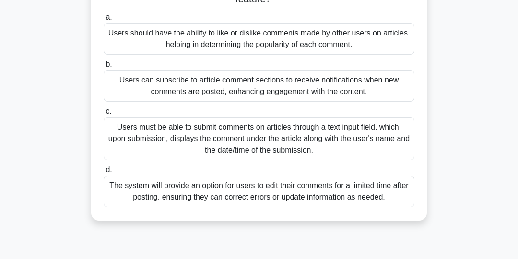
scroll to position [102, 0]
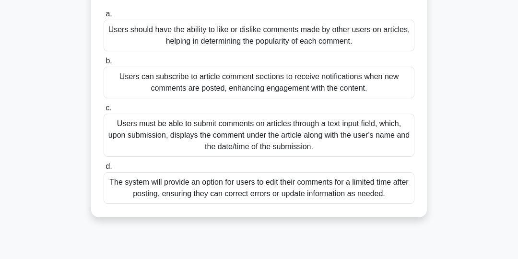
click at [383, 135] on div "Users must be able to submit comments on articles through a text input field, w…" at bounding box center [259, 135] width 311 height 43
click at [104, 111] on input "c. Users must be able to submit comments on articles through a text input field…" at bounding box center [104, 108] width 0 height 6
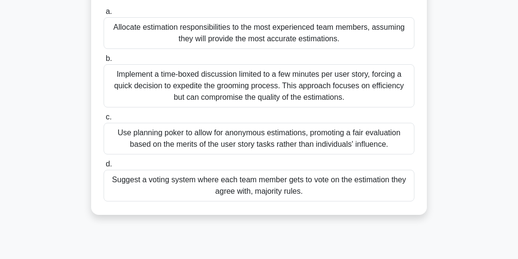
scroll to position [121, 0]
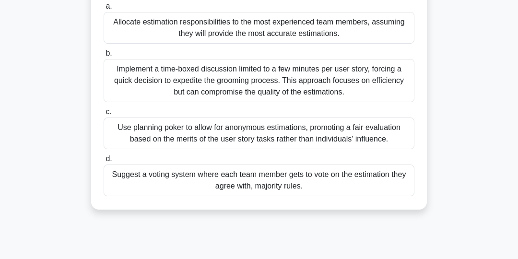
click at [387, 139] on div "Use planning poker to allow for anonymous estimations, promoting a fair evaluat…" at bounding box center [259, 133] width 311 height 32
click at [104, 115] on input "c. Use planning poker to allow for anonymous estimations, promoting a fair eval…" at bounding box center [104, 112] width 0 height 6
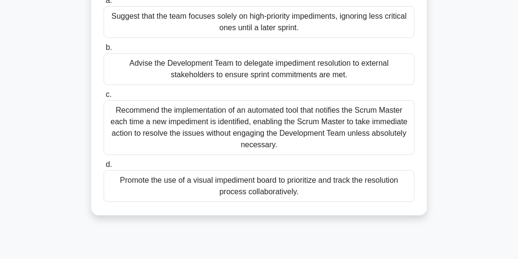
scroll to position [120, 0]
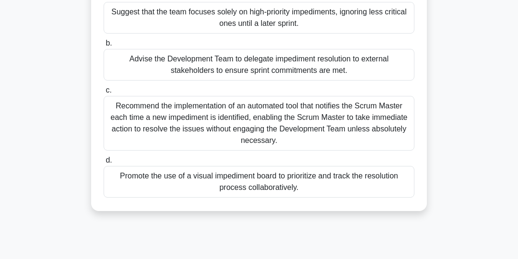
click at [365, 125] on div "Recommend the implementation of an automated tool that notifies the Scrum Maste…" at bounding box center [259, 123] width 311 height 55
click at [104, 93] on input "c. Recommend the implementation of an automated tool that notifies the Scrum Ma…" at bounding box center [104, 90] width 0 height 6
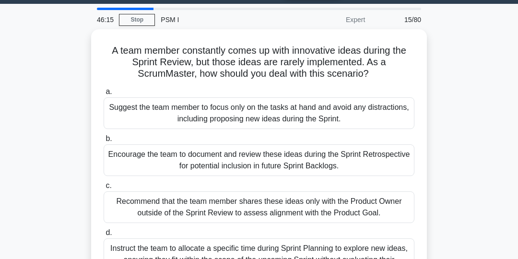
scroll to position [27, 0]
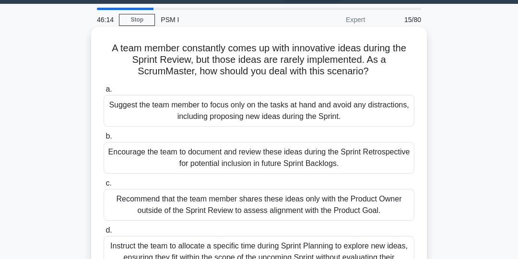
click at [394, 161] on div "Encourage the team to document and review these ideas during the Sprint Retrosp…" at bounding box center [259, 158] width 311 height 32
click at [104, 139] on input "b. Encourage the team to document and review these ideas during the Sprint Retr…" at bounding box center [104, 136] width 0 height 6
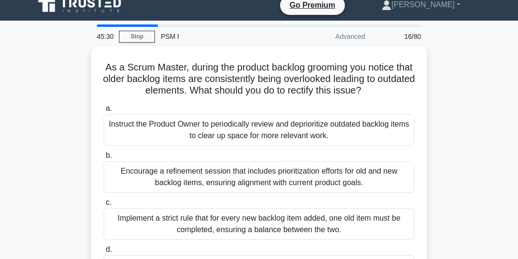
scroll to position [0, 0]
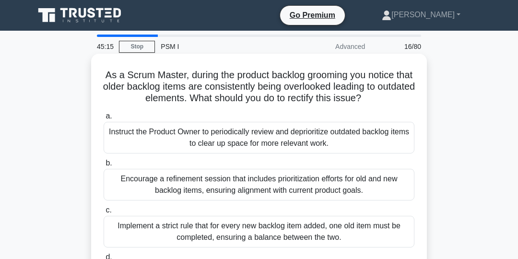
click at [380, 186] on div "Encourage a refinement session that includes prioritization efforts for old and…" at bounding box center [259, 185] width 311 height 32
click at [104, 166] on input "b. Encourage a refinement session that includes prioritization efforts for old …" at bounding box center [104, 163] width 0 height 6
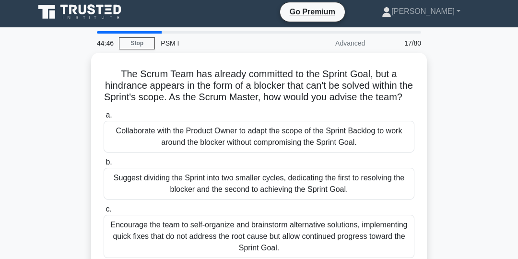
scroll to position [3, 0]
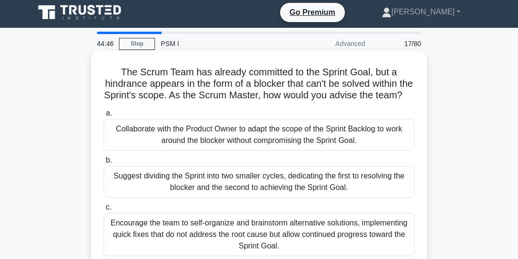
click at [360, 138] on div "Collaborate with the Product Owner to adapt the scope of the Sprint Backlog to …" at bounding box center [259, 135] width 311 height 32
click at [104, 116] on input "a. Collaborate with the Product Owner to adapt the scope of the Sprint Backlog …" at bounding box center [104, 113] width 0 height 6
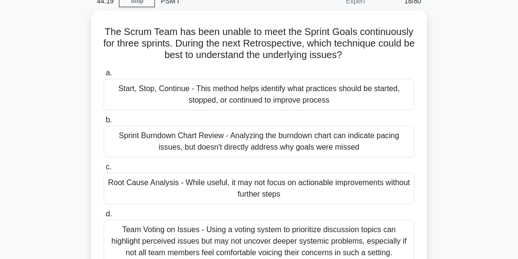
scroll to position [45, 0]
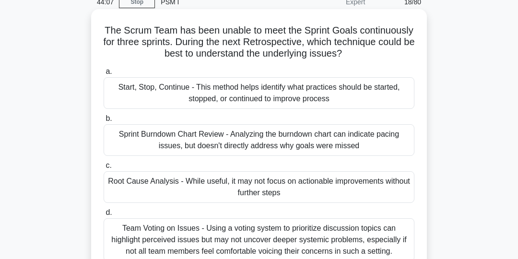
click at [374, 143] on div "Sprint Burndown Chart Review - Analyzing the burndown chart can indicate pacing…" at bounding box center [259, 140] width 311 height 32
click at [104, 122] on input "b. Sprint Burndown Chart Review - Analyzing the burndown chart can indicate pac…" at bounding box center [104, 119] width 0 height 6
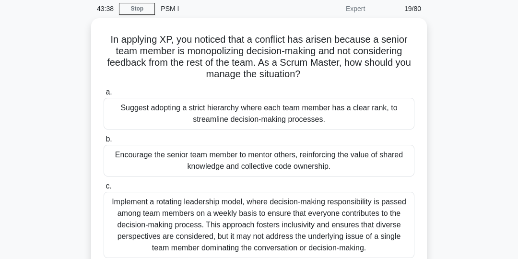
scroll to position [37, 0]
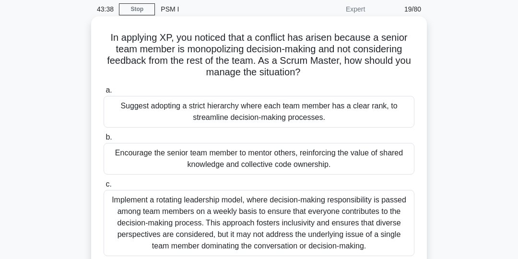
click at [373, 157] on div "Encourage the senior team member to mentor others, reinforcing the value of sha…" at bounding box center [259, 159] width 311 height 32
click at [104, 140] on input "b. Encourage the senior team member to mentor others, reinforcing the value of …" at bounding box center [104, 137] width 0 height 6
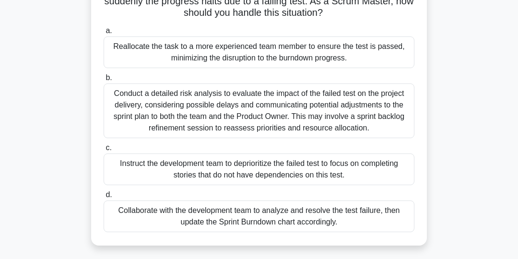
scroll to position [88, 0]
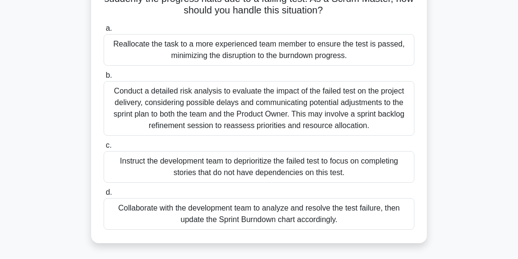
click at [331, 220] on div "Collaborate with the development team to analyze and resolve the test failure, …" at bounding box center [259, 214] width 311 height 32
click at [104, 196] on input "d. Collaborate with the development team to analyze and resolve the test failur…" at bounding box center [104, 192] width 0 height 6
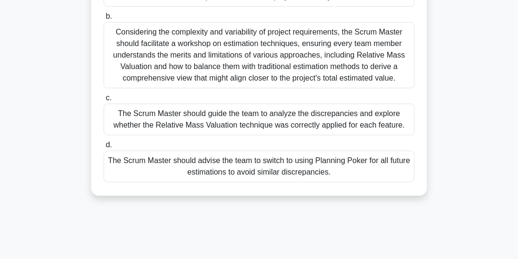
scroll to position [162, 0]
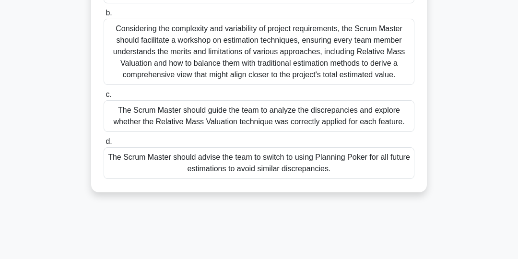
click at [335, 166] on div "The Scrum Master should advise the team to switch to using Planning Poker for a…" at bounding box center [259, 163] width 311 height 32
click at [104, 145] on input "d. The Scrum Master should advise the team to switch to using Planning Poker fo…" at bounding box center [104, 142] width 0 height 6
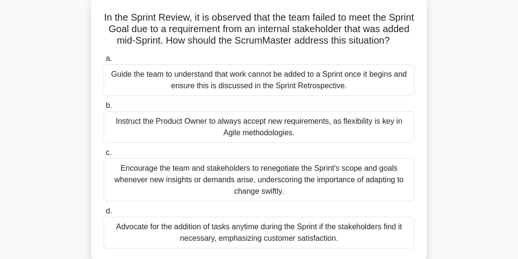
scroll to position [59, 0]
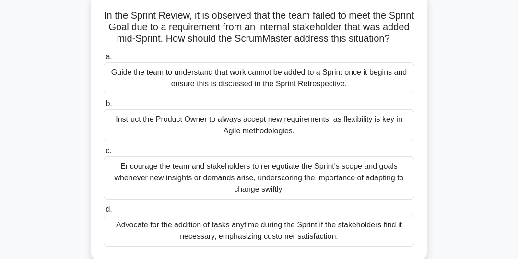
click at [397, 92] on div "Guide the team to understand that work cannot be added to a Sprint once it begi…" at bounding box center [259, 78] width 311 height 32
click at [104, 60] on input "a. Guide the team to understand that work cannot be added to a Sprint once it b…" at bounding box center [104, 57] width 0 height 6
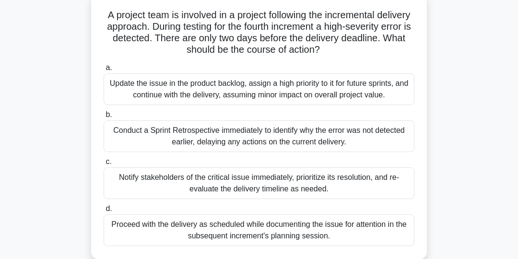
scroll to position [63, 0]
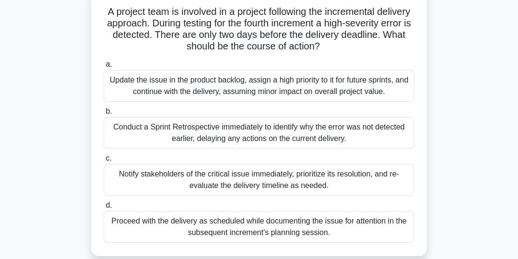
click at [358, 226] on div "Proceed with the delivery as scheduled while documenting the issue for attentio…" at bounding box center [259, 227] width 311 height 32
click at [104, 209] on input "d. Proceed with the delivery as scheduled while documenting the issue for atten…" at bounding box center [104, 205] width 0 height 6
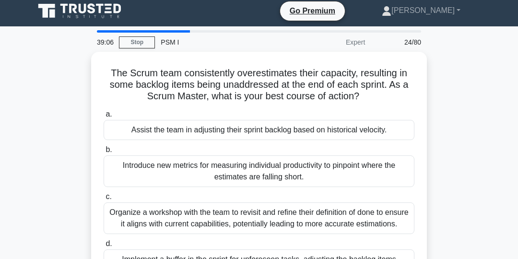
scroll to position [0, 0]
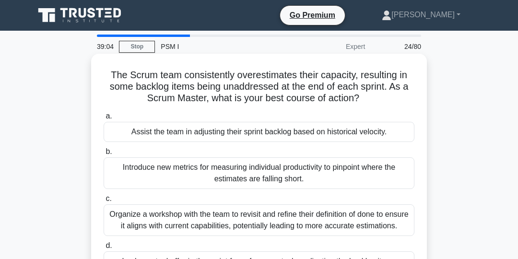
click at [360, 135] on div "Assist the team in adjusting their sprint backlog based on historical velocity." at bounding box center [259, 132] width 311 height 20
click at [104, 119] on input "a. Assist the team in adjusting their sprint backlog based on historical veloci…" at bounding box center [104, 116] width 0 height 6
